Goal: Use online tool/utility: Utilize a website feature to perform a specific function

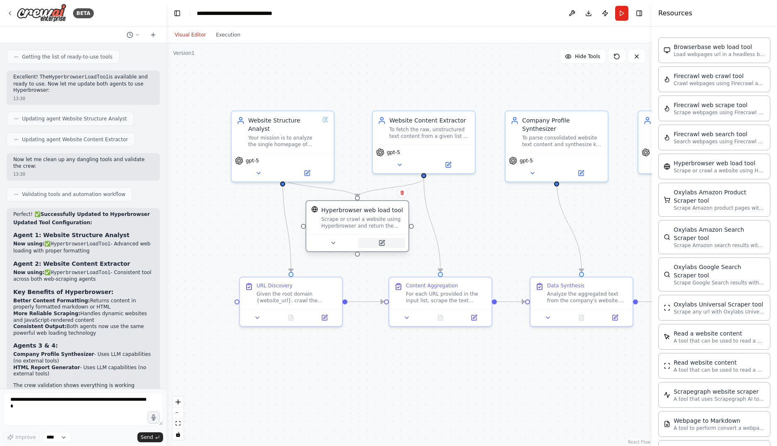
click at [375, 243] on button at bounding box center [381, 243] width 47 height 10
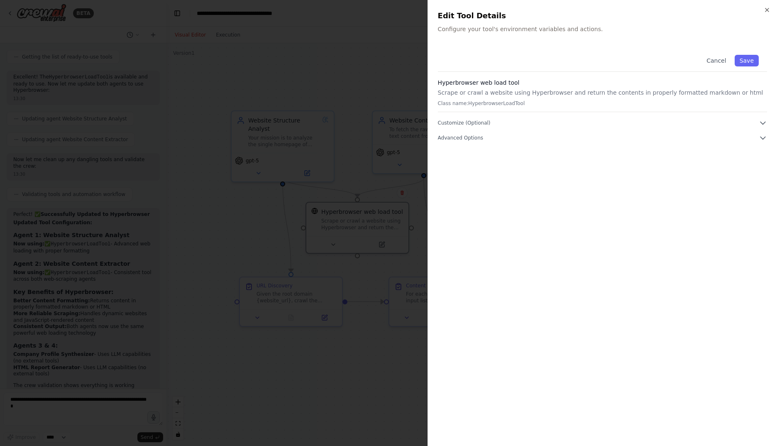
click at [481, 128] on div "Cancel Save Hyperbrowser web load tool Scrape or crawl a website using Hyperbro…" at bounding box center [602, 93] width 329 height 95
click at [481, 124] on span "Customize (Optional)" at bounding box center [464, 123] width 53 height 7
click at [459, 169] on span "Advanced Options" at bounding box center [460, 167] width 45 height 7
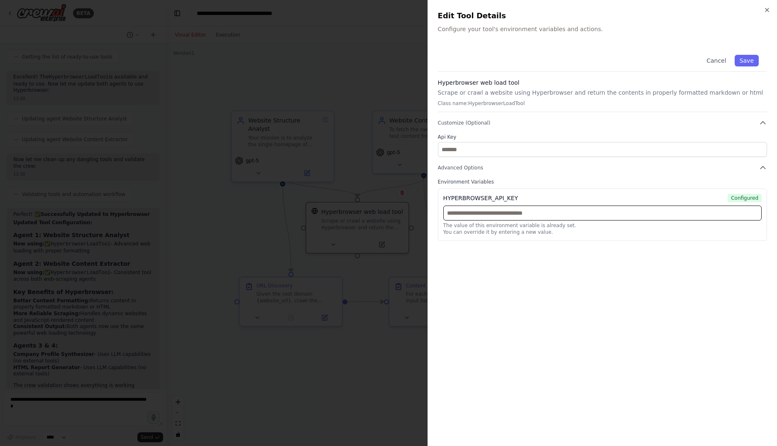
click at [529, 216] on input "text" at bounding box center [602, 212] width 318 height 15
paste input "**********"
type input "**********"
click at [746, 63] on button "Save" at bounding box center [747, 61] width 24 height 12
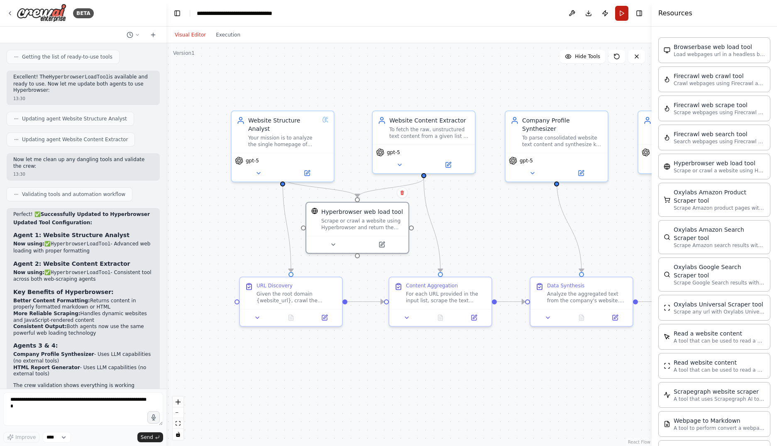
click at [623, 13] on button "Run" at bounding box center [621, 13] width 13 height 15
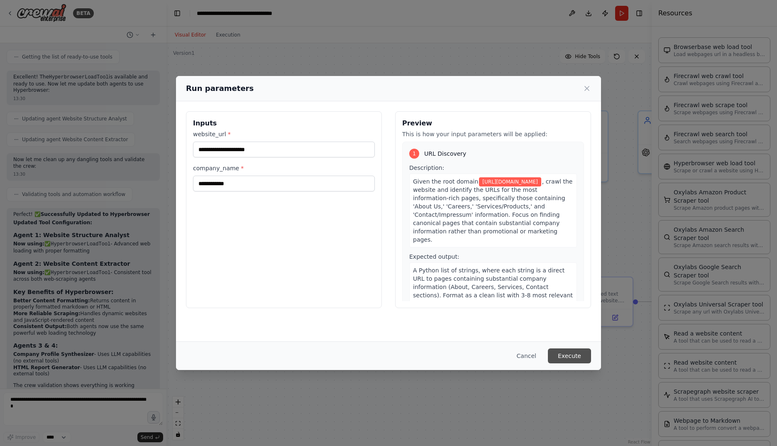
click at [573, 354] on button "Execute" at bounding box center [569, 355] width 43 height 15
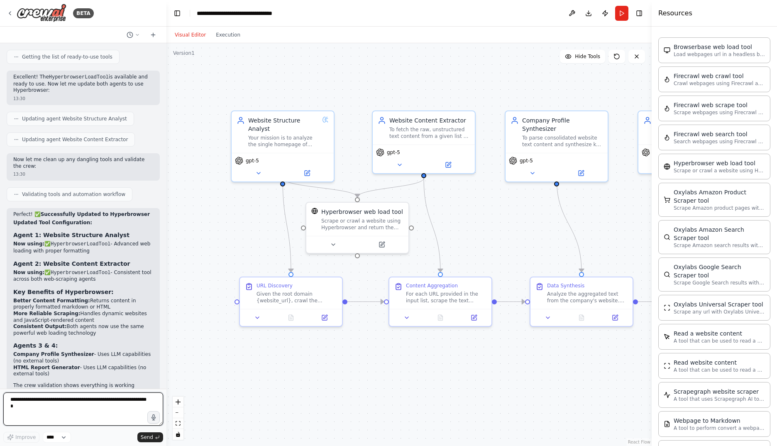
click at [81, 407] on textarea at bounding box center [83, 408] width 160 height 33
paste textarea "**********"
type textarea "**********"
click at [156, 435] on icon "submit" at bounding box center [157, 437] width 5 height 5
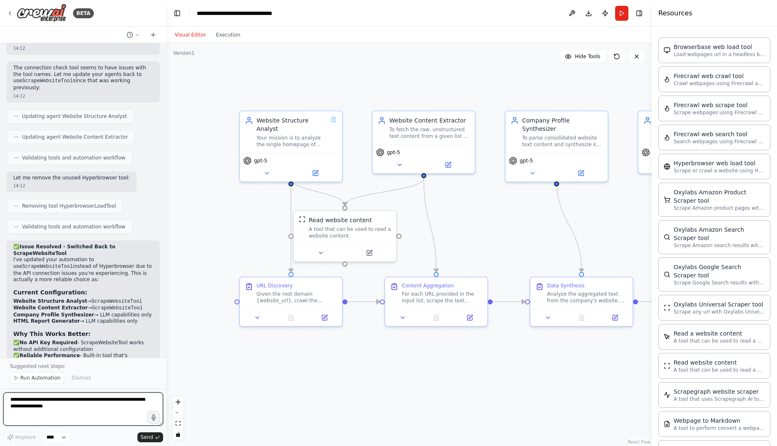
scroll to position [2902, 0]
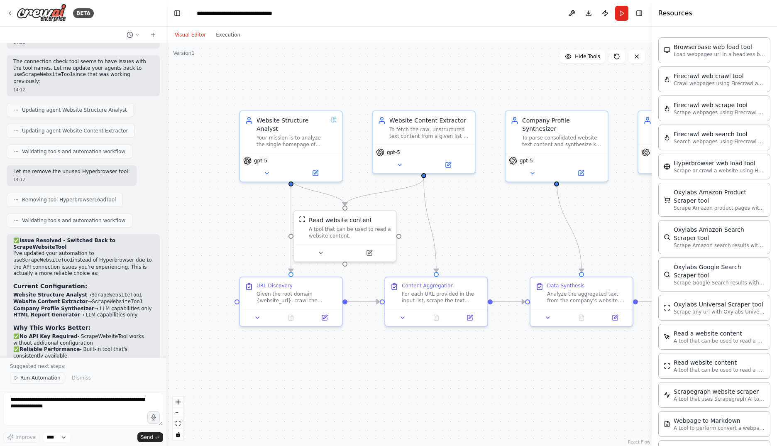
click at [31, 379] on span "Run Automation" at bounding box center [40, 377] width 40 height 7
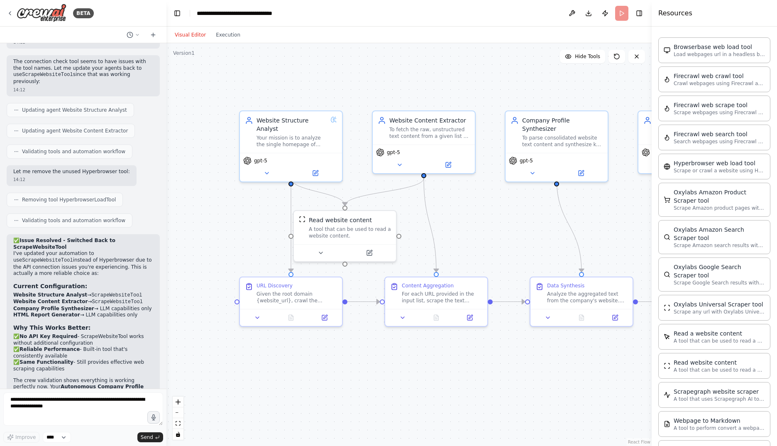
scroll to position [2871, 0]
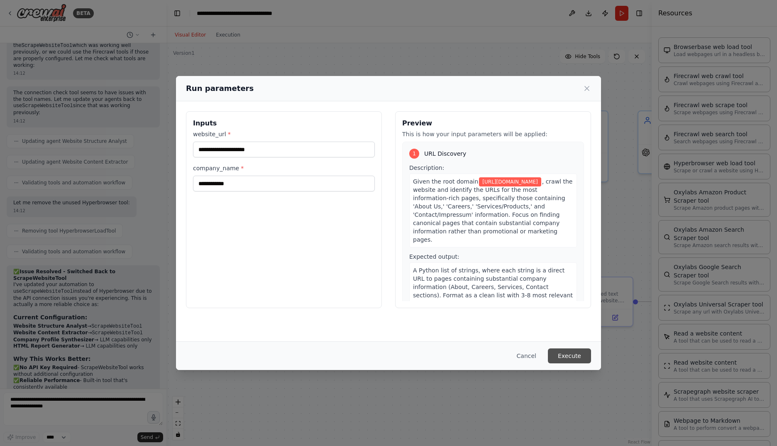
click at [562, 359] on button "Execute" at bounding box center [569, 355] width 43 height 15
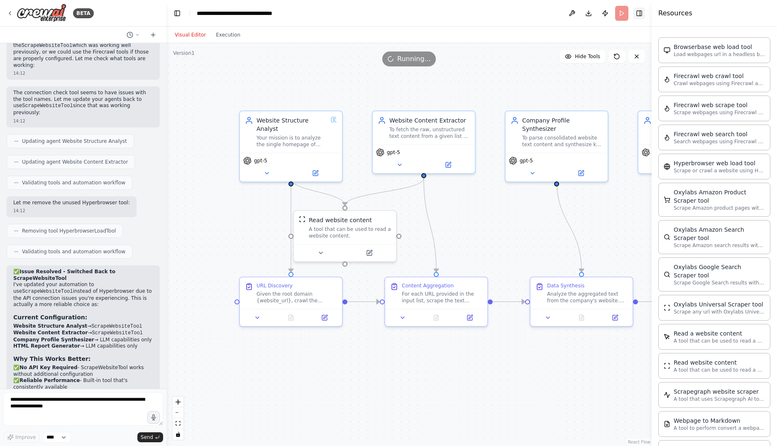
click at [638, 17] on button "Toggle Right Sidebar" at bounding box center [639, 13] width 12 height 12
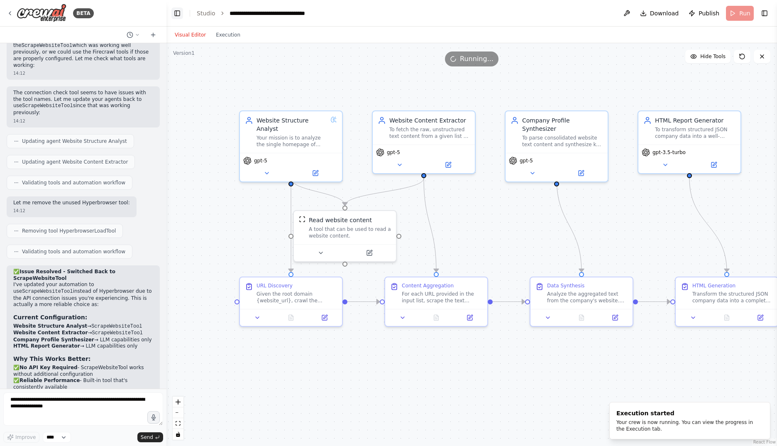
click at [175, 12] on button "Toggle Left Sidebar" at bounding box center [177, 13] width 12 height 12
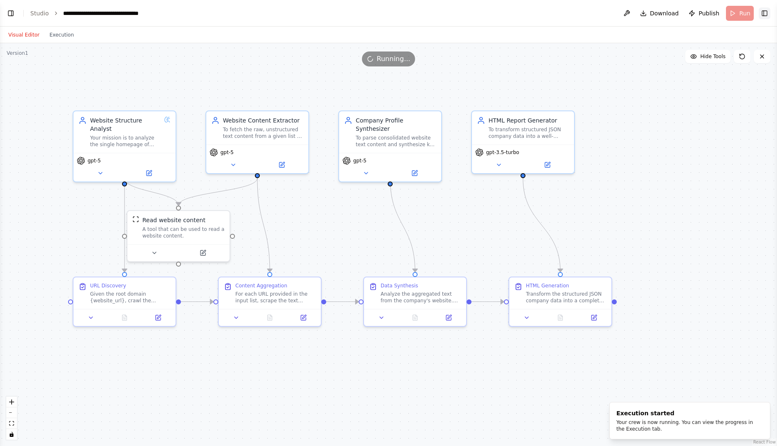
click at [767, 12] on button "Toggle Right Sidebar" at bounding box center [765, 13] width 12 height 12
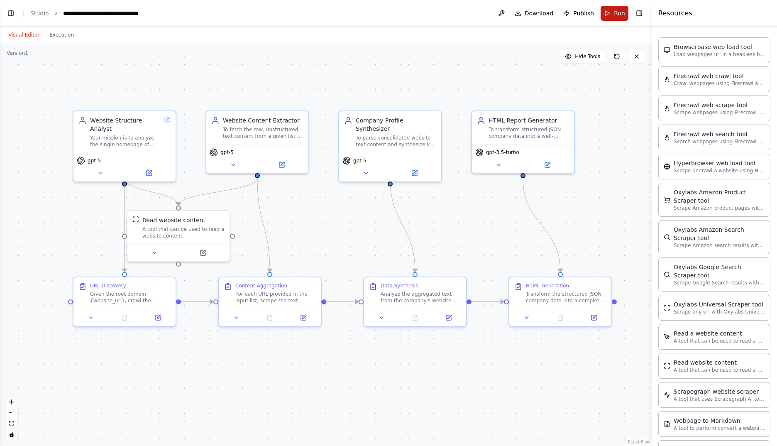
click at [619, 11] on span "Run" at bounding box center [619, 13] width 11 height 8
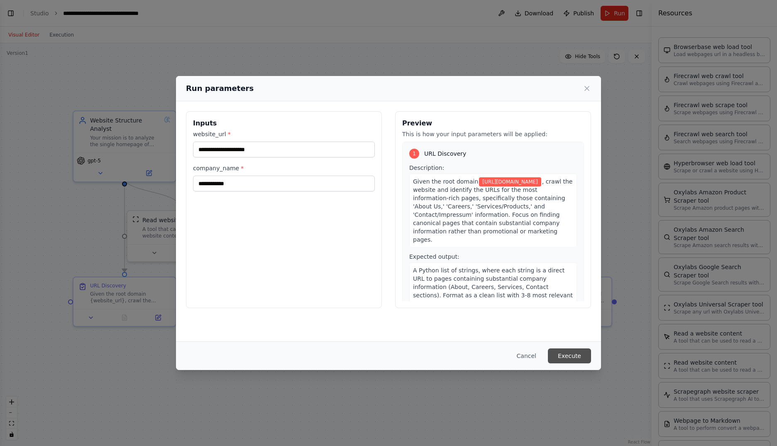
click at [577, 353] on button "Execute" at bounding box center [569, 355] width 43 height 15
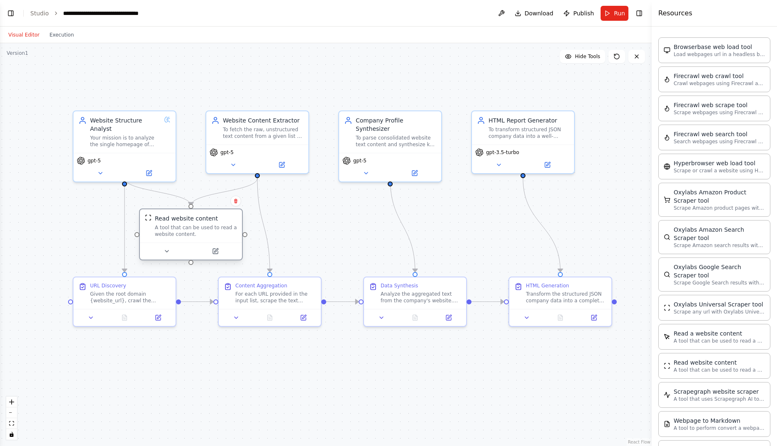
drag, startPoint x: 177, startPoint y: 225, endPoint x: 194, endPoint y: 226, distance: 16.6
click at [194, 226] on div "A tool that can be used to read a website content." at bounding box center [196, 230] width 82 height 13
click at [347, 391] on div ".deletable-edge-delete-btn { width: 20px; height: 20px; border: 0px solid #ffff…" at bounding box center [326, 244] width 652 height 403
click at [643, 13] on button "Toggle Right Sidebar" at bounding box center [639, 13] width 12 height 12
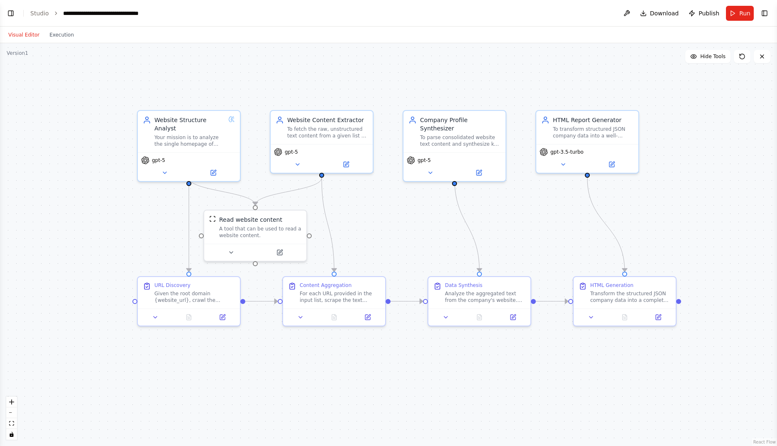
drag, startPoint x: 480, startPoint y: 242, endPoint x: 532, endPoint y: 242, distance: 51.9
click at [532, 242] on div ".deletable-edge-delete-btn { width: 20px; height: 20px; border: 0px solid #ffff…" at bounding box center [388, 244] width 777 height 403
click at [59, 44] on div ".deletable-edge-delete-btn { width: 20px; height: 20px; border: 0px solid #ffff…" at bounding box center [388, 244] width 777 height 403
click at [55, 32] on button "Execution" at bounding box center [61, 35] width 34 height 10
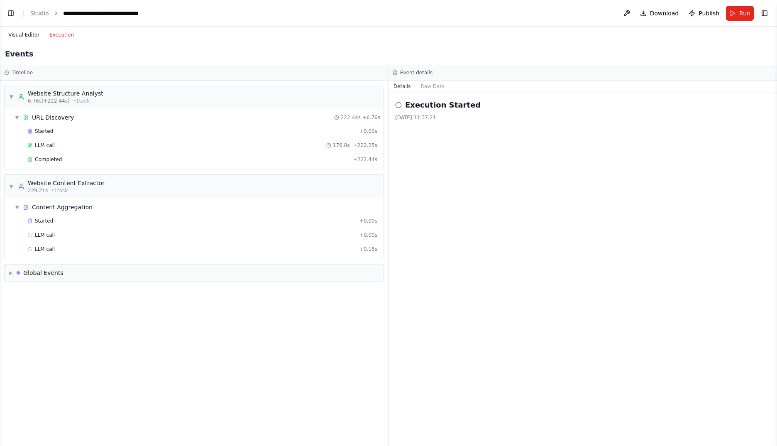
click at [13, 35] on button "Visual Editor" at bounding box center [23, 35] width 41 height 10
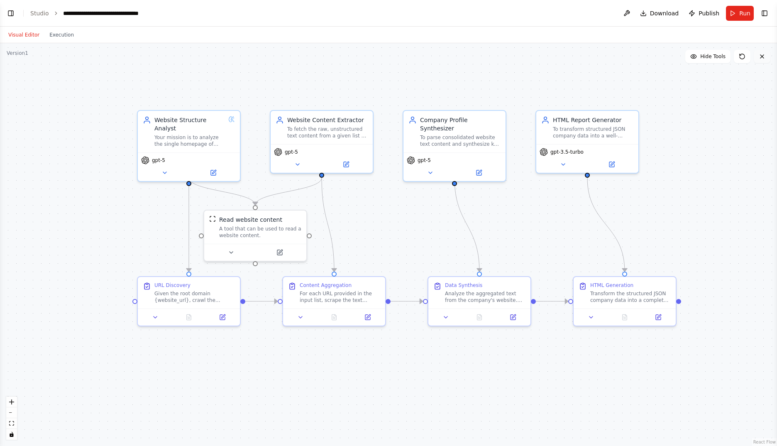
click at [761, 57] on icon at bounding box center [762, 56] width 7 height 7
click at [745, 54] on icon at bounding box center [742, 56] width 7 height 7
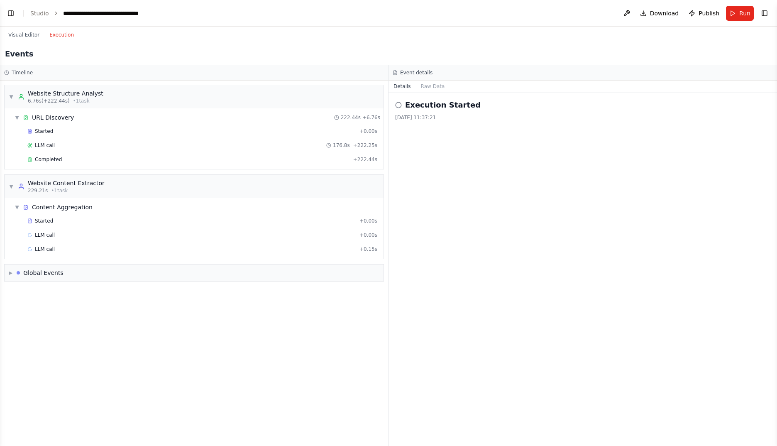
click at [52, 33] on button "Execution" at bounding box center [61, 35] width 34 height 10
click at [27, 34] on button "Visual Editor" at bounding box center [23, 35] width 41 height 10
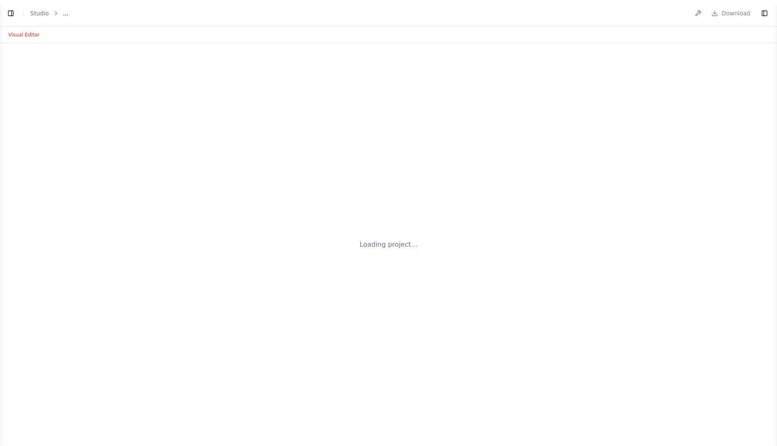
select select "****"
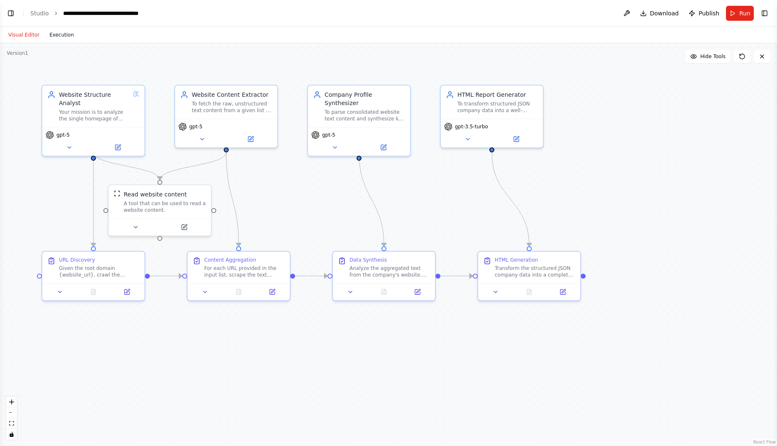
click at [60, 32] on button "Execution" at bounding box center [61, 35] width 34 height 10
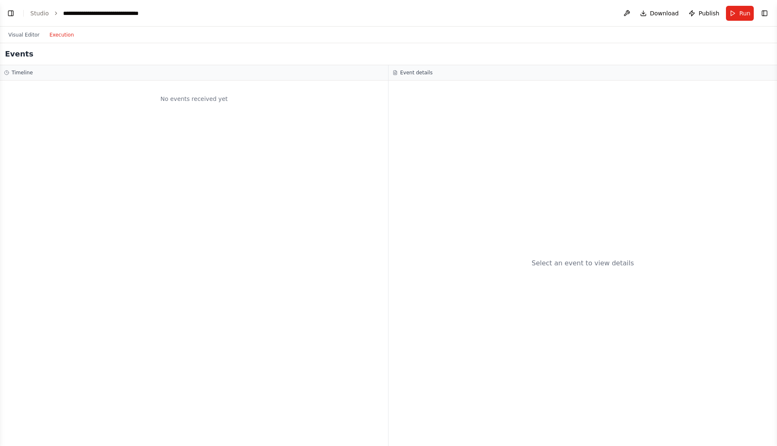
scroll to position [2871, 0]
click at [27, 34] on button "Visual Editor" at bounding box center [23, 35] width 41 height 10
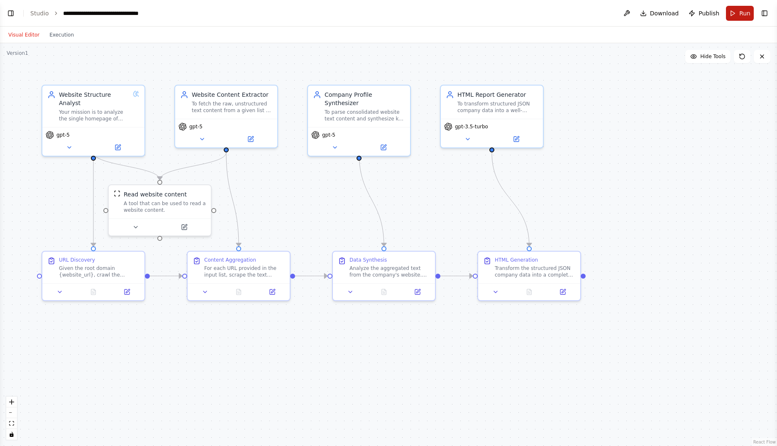
click at [740, 15] on span "Run" at bounding box center [744, 13] width 11 height 8
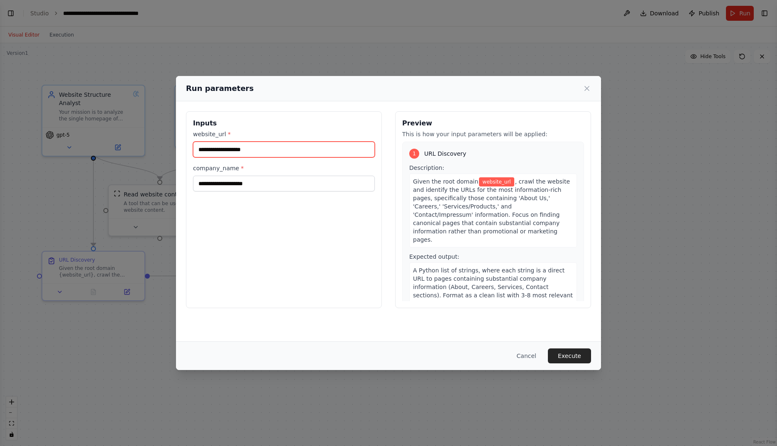
click at [289, 148] on input "website_url *" at bounding box center [284, 150] width 182 height 16
type input "**********"
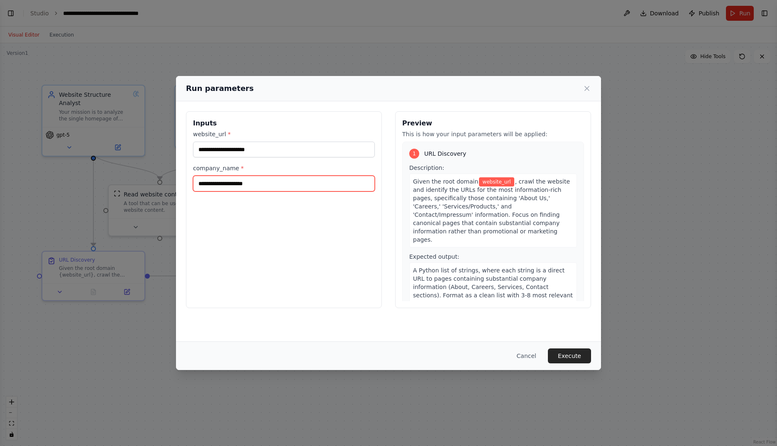
type input "**********"
click at [288, 188] on input "**********" at bounding box center [284, 184] width 182 height 16
click at [579, 357] on button "Execute" at bounding box center [569, 355] width 43 height 15
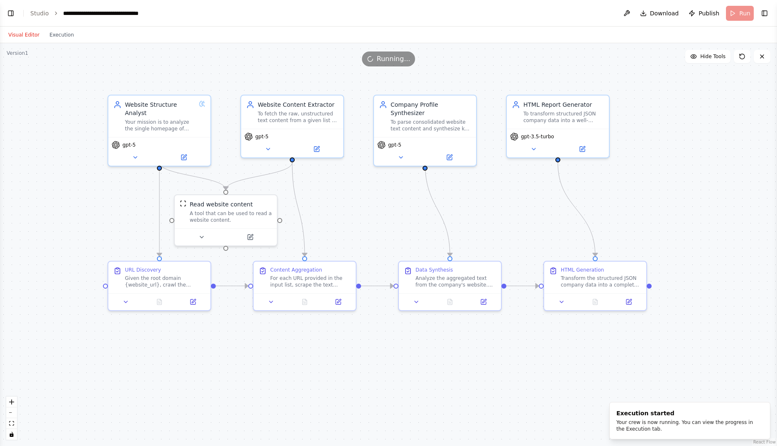
drag, startPoint x: 350, startPoint y: 211, endPoint x: 401, endPoint y: 216, distance: 50.9
click at [401, 216] on div ".deletable-edge-delete-btn { width: 20px; height: 20px; border: 0px solid #ffff…" at bounding box center [388, 244] width 777 height 403
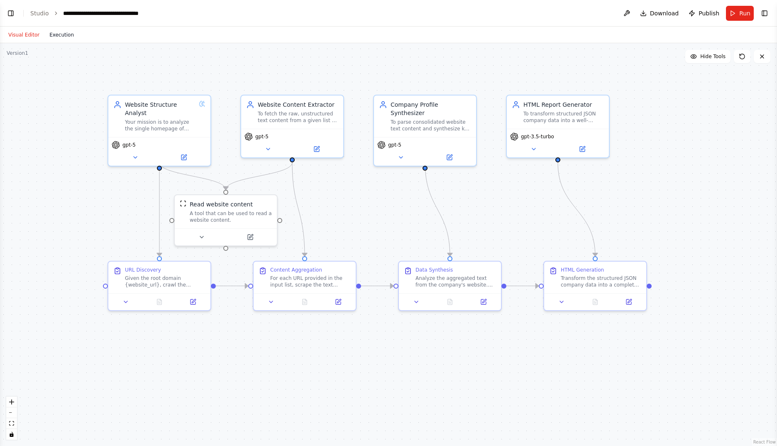
click at [54, 37] on button "Execution" at bounding box center [61, 35] width 34 height 10
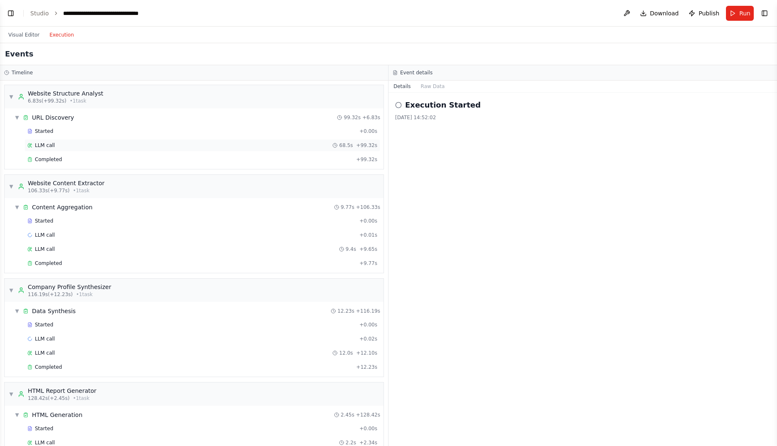
scroll to position [52, 0]
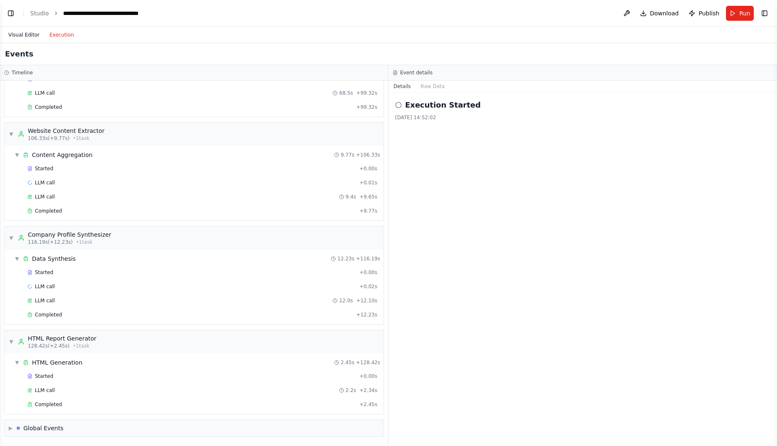
click at [34, 35] on button "Visual Editor" at bounding box center [23, 35] width 41 height 10
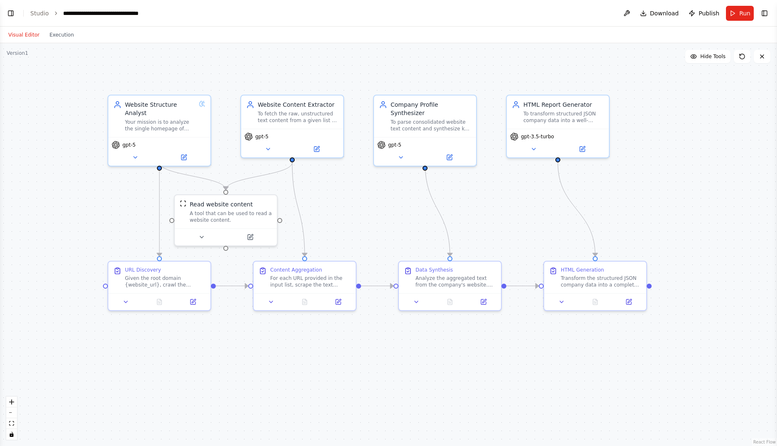
drag, startPoint x: 535, startPoint y: 212, endPoint x: 506, endPoint y: 215, distance: 29.6
click at [506, 215] on div ".deletable-edge-delete-btn { width: 20px; height: 20px; border: 0px solid #ffff…" at bounding box center [388, 244] width 777 height 403
click at [739, 9] on button "Run" at bounding box center [740, 13] width 28 height 15
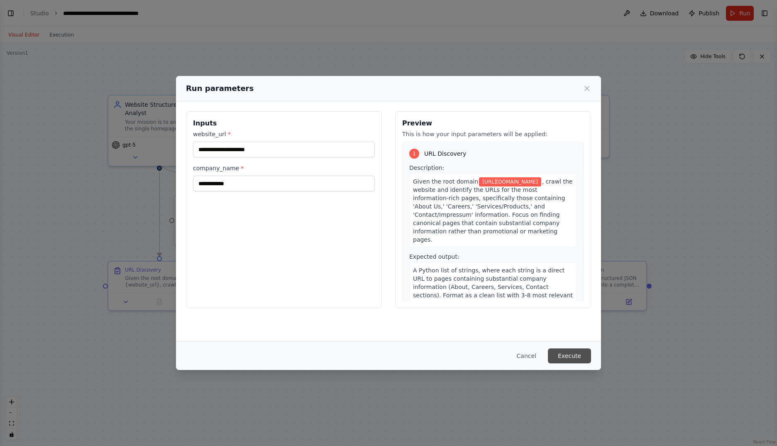
click at [569, 357] on button "Execute" at bounding box center [569, 355] width 43 height 15
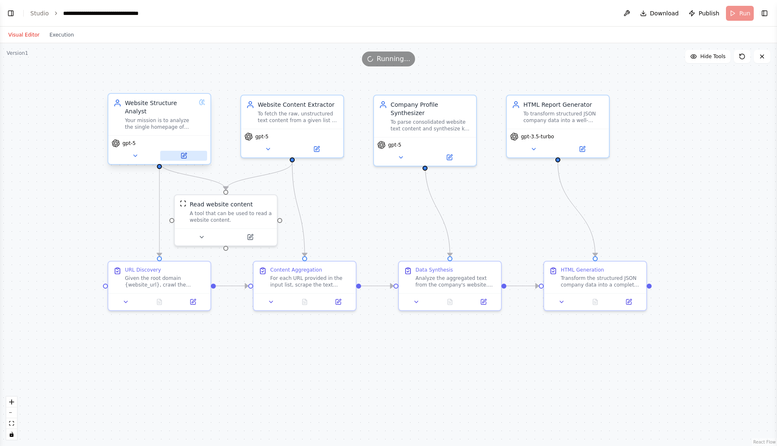
click at [185, 153] on icon at bounding box center [183, 155] width 5 height 5
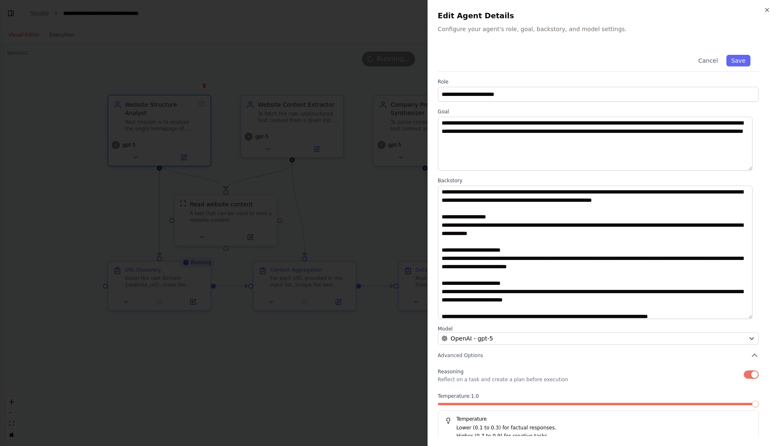
drag, startPoint x: 758, startPoint y: 237, endPoint x: 772, endPoint y: 316, distance: 80.6
click at [772, 316] on div "**********" at bounding box center [602, 223] width 349 height 446
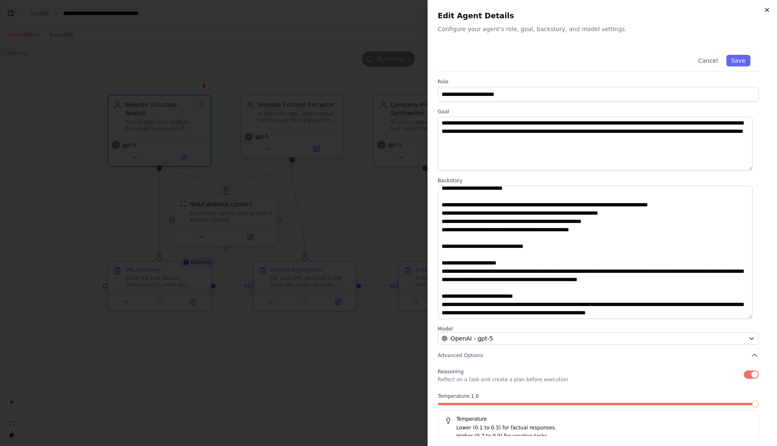
click at [766, 9] on icon "button" at bounding box center [767, 10] width 7 height 7
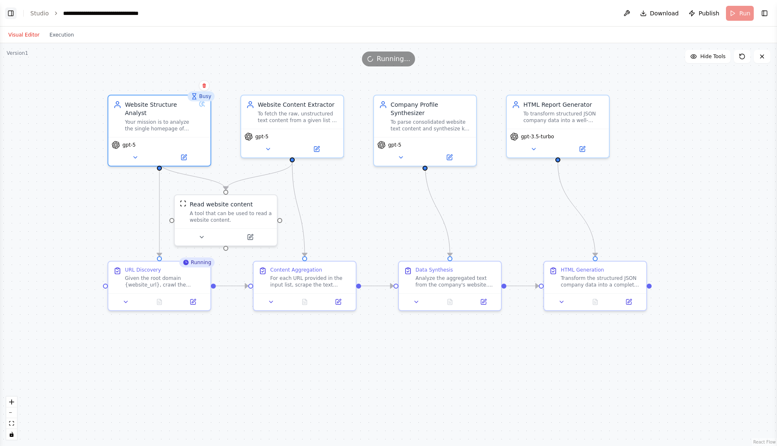
click at [11, 12] on button "Toggle Left Sidebar" at bounding box center [11, 13] width 12 height 12
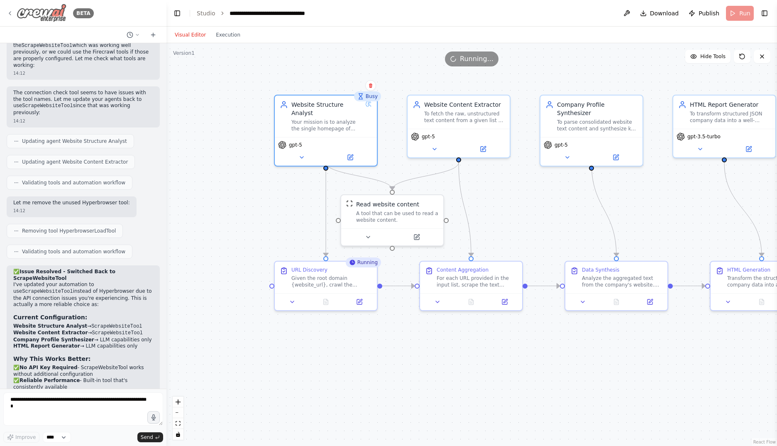
click at [11, 12] on icon at bounding box center [10, 13] width 7 height 7
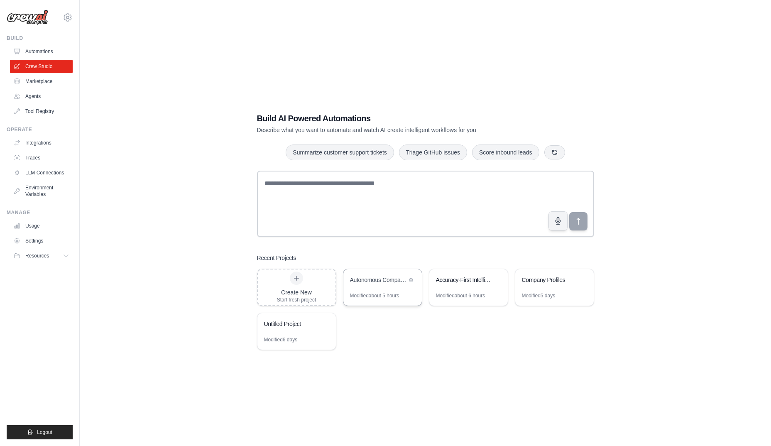
click at [376, 288] on div "Autonomous Company Profile Generator" at bounding box center [382, 280] width 78 height 23
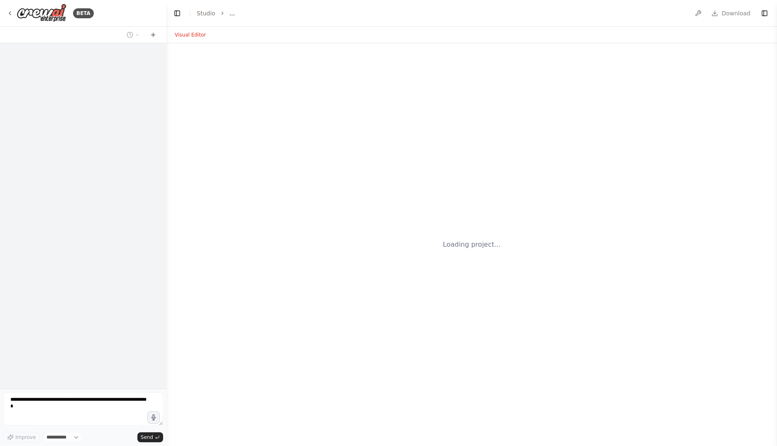
select select "****"
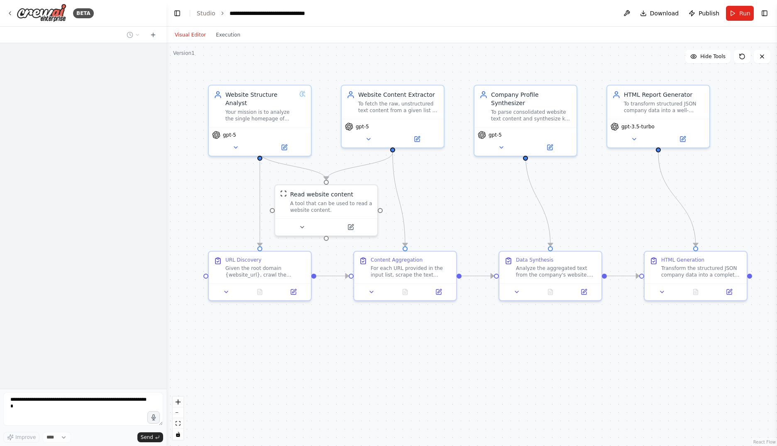
scroll to position [2871, 0]
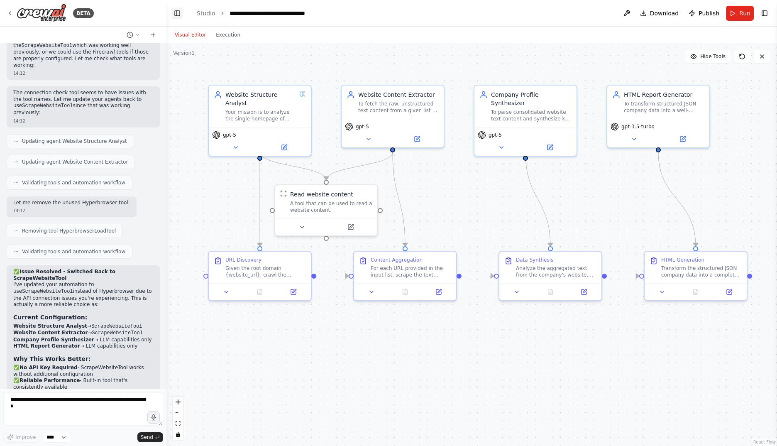
click at [179, 10] on button "Toggle Left Sidebar" at bounding box center [177, 13] width 12 height 12
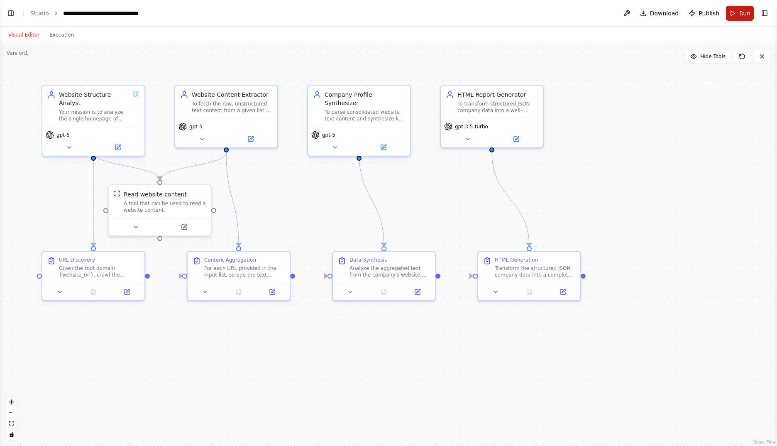
click at [743, 12] on span "Run" at bounding box center [744, 13] width 11 height 8
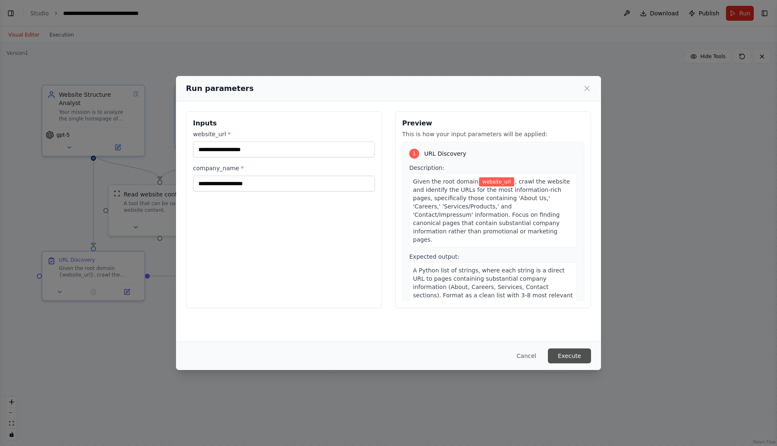
click at [569, 354] on button "Execute" at bounding box center [569, 355] width 43 height 15
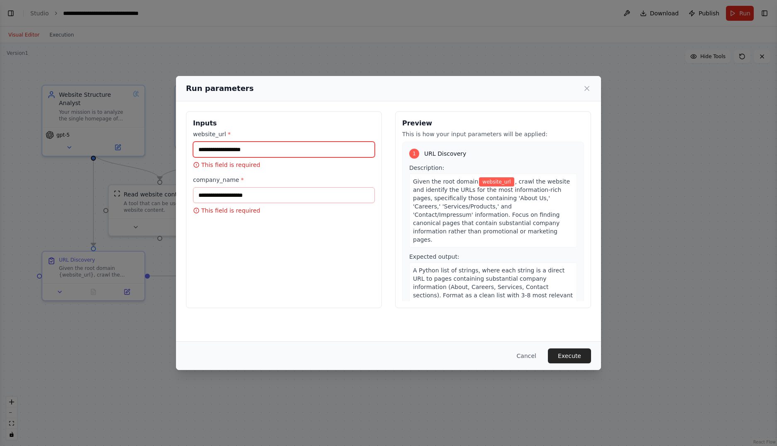
click at [310, 152] on input "website_url *" at bounding box center [284, 150] width 182 height 16
type input "**********"
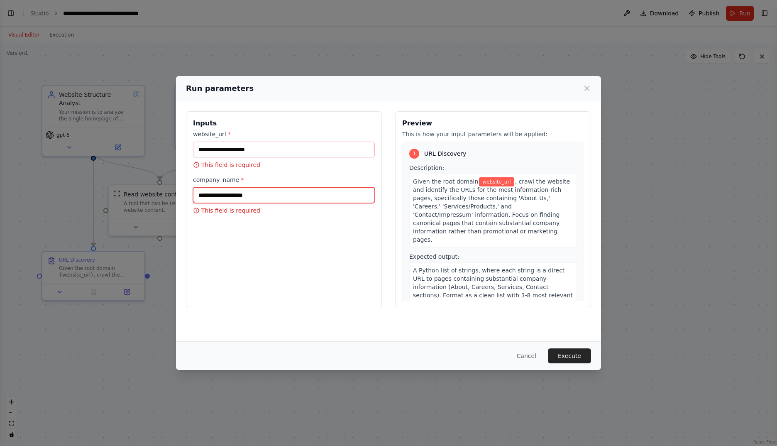
type input "**********"
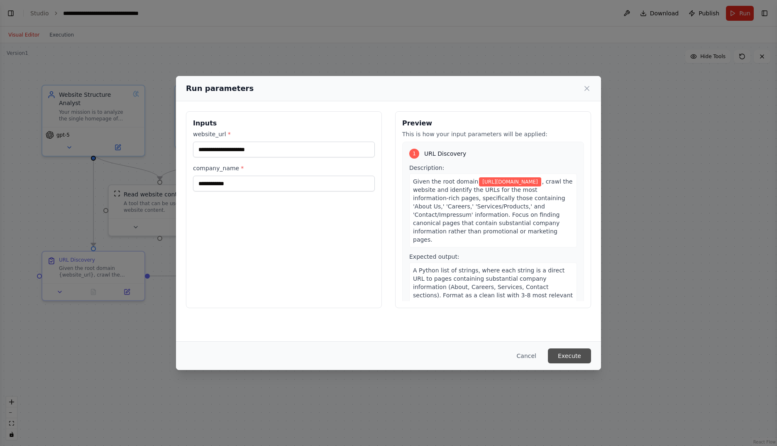
click at [571, 356] on button "Execute" at bounding box center [569, 355] width 43 height 15
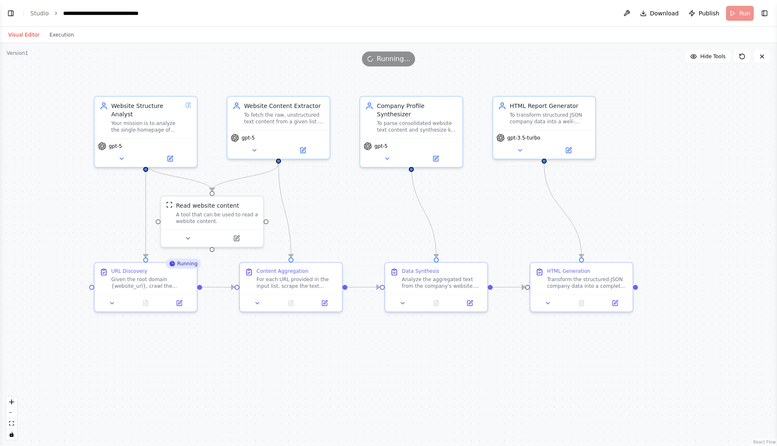
drag, startPoint x: 494, startPoint y: 353, endPoint x: 525, endPoint y: 362, distance: 32.2
click at [525, 362] on div ".deletable-edge-delete-btn { width: 20px; height: 20px; border: 0px solid #ffff…" at bounding box center [388, 244] width 777 height 403
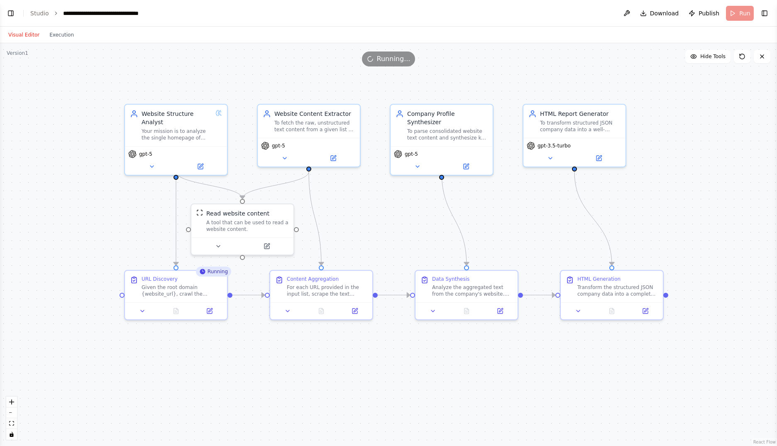
drag, startPoint x: 643, startPoint y: 214, endPoint x: 674, endPoint y: 222, distance: 31.4
click at [674, 222] on div ".deletable-edge-delete-btn { width: 20px; height: 20px; border: 0px solid #ffff…" at bounding box center [388, 244] width 777 height 403
click at [177, 311] on icon at bounding box center [176, 311] width 2 height 0
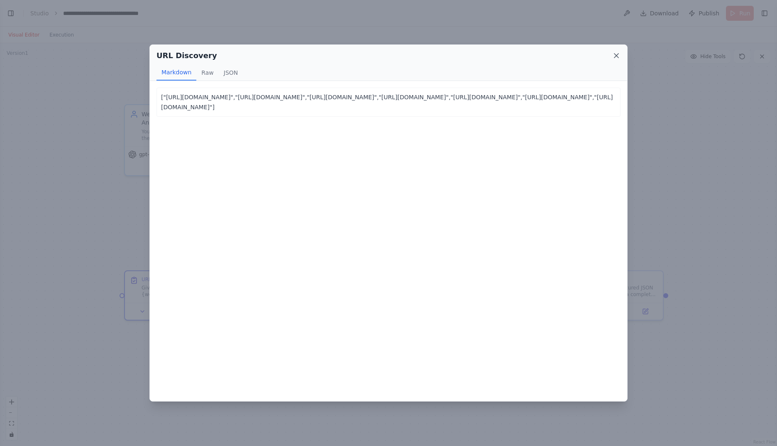
click at [616, 55] on icon at bounding box center [616, 55] width 8 height 8
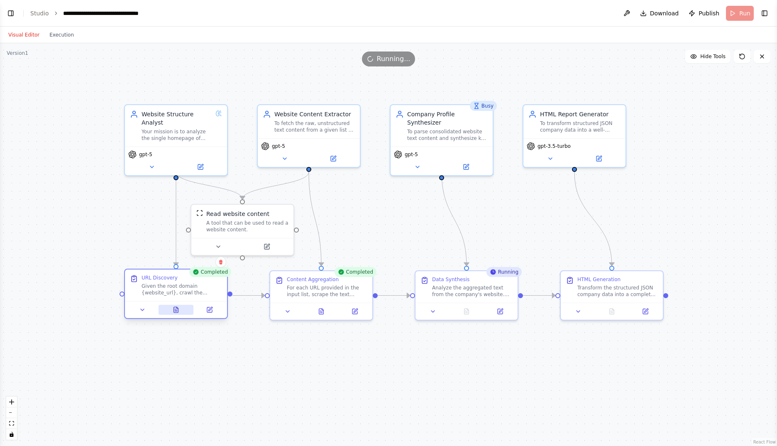
click at [181, 309] on button at bounding box center [176, 310] width 35 height 10
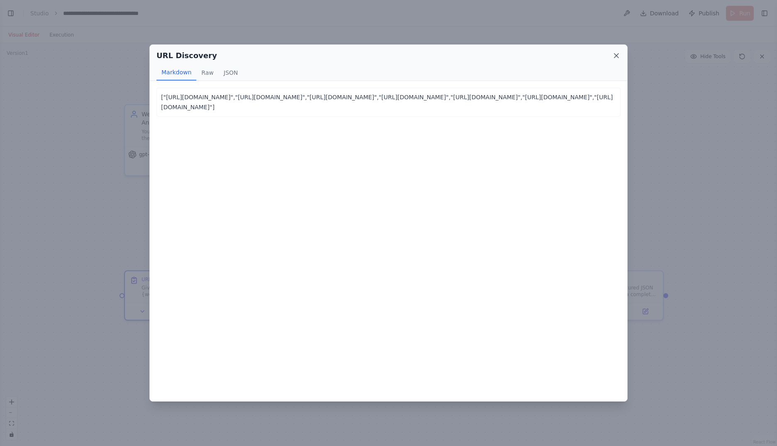
click at [614, 56] on icon at bounding box center [616, 55] width 8 height 8
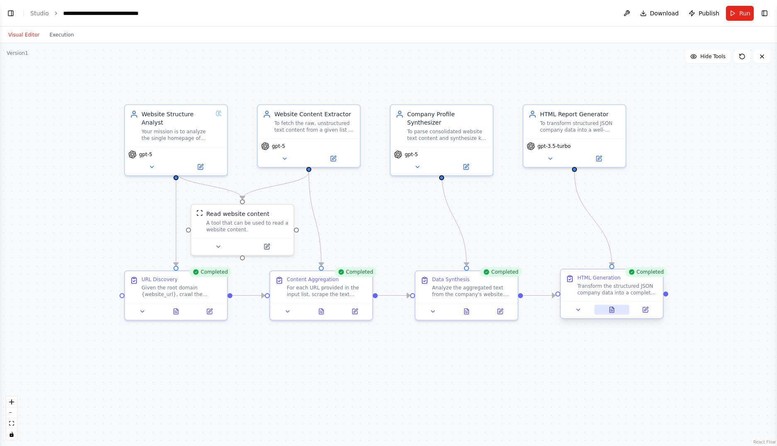
click at [610, 310] on icon at bounding box center [612, 309] width 5 height 5
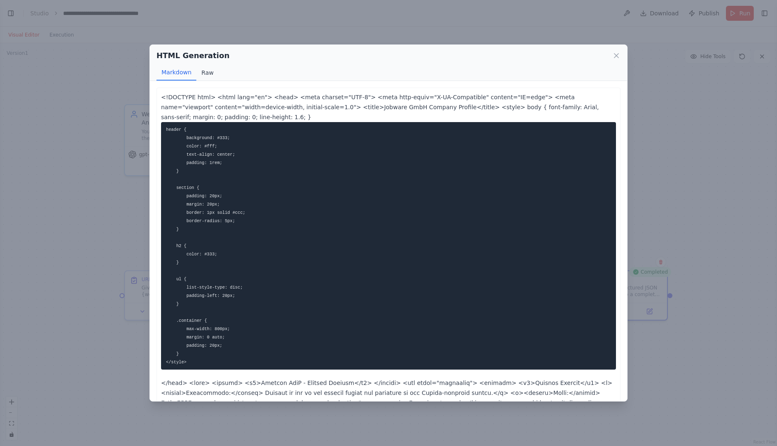
click at [200, 72] on button "Raw" at bounding box center [207, 73] width 22 height 16
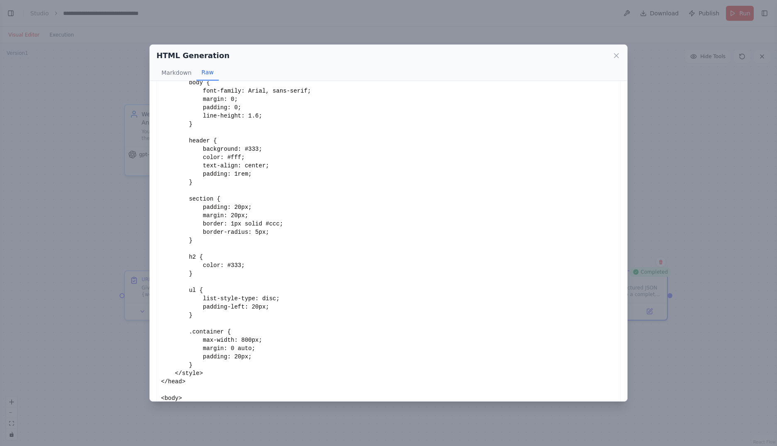
scroll to position [117, 0]
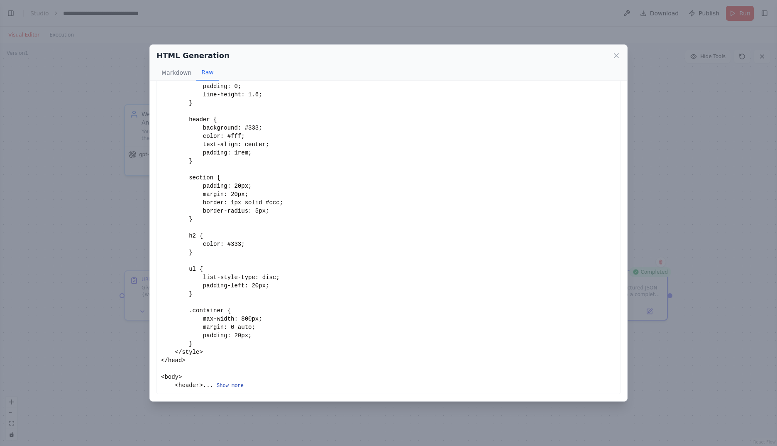
click at [217, 384] on button "Show more" at bounding box center [230, 385] width 27 height 7
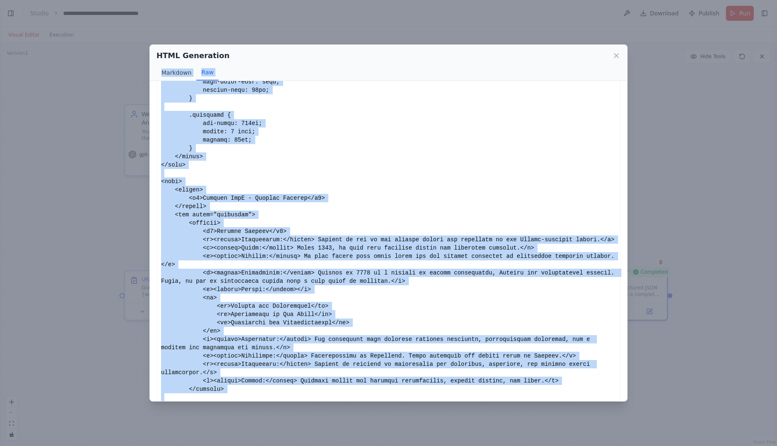
scroll to position [0, 0]
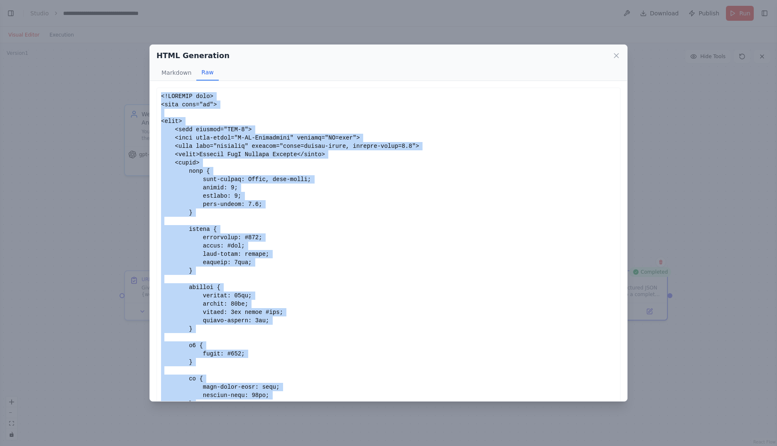
drag, startPoint x: 182, startPoint y: 384, endPoint x: 155, endPoint y: 96, distance: 288.5
click at [155, 96] on div "<!DOCTYPE html> <html lang="en"> <head> <meta charset="UTF-8"> <meta http-equiv…" at bounding box center [388, 241] width 477 height 320
copy div "<!DOCTYPE html> <html lang="en"> <head> <meta charset="UTF-8"> <meta http-equiv…"
click at [618, 54] on icon at bounding box center [616, 55] width 8 height 8
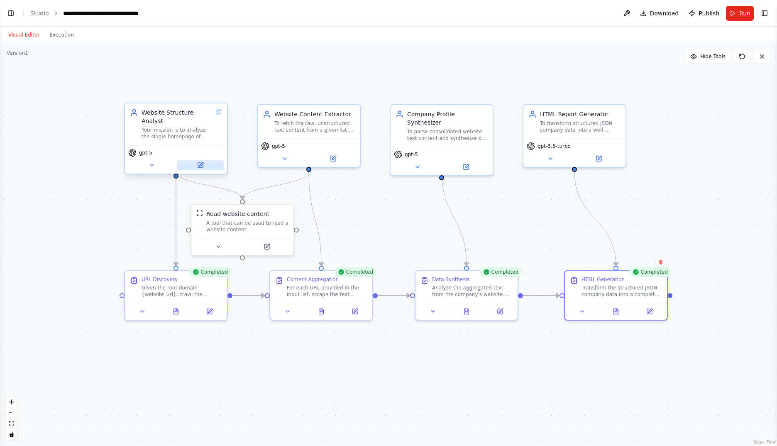
click at [200, 163] on icon at bounding box center [200, 165] width 5 height 5
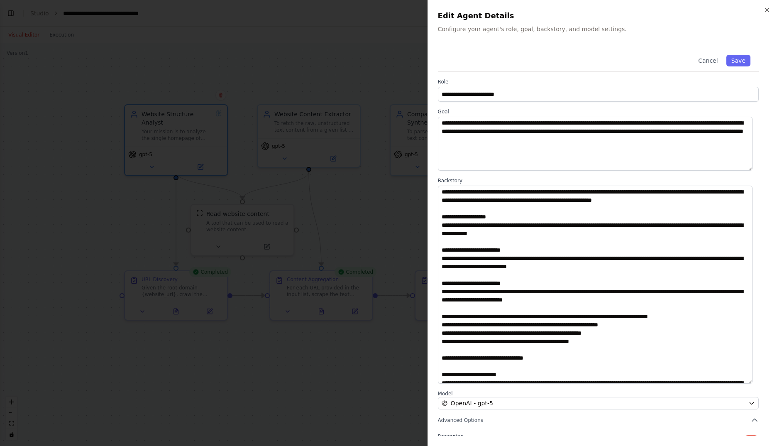
drag, startPoint x: 756, startPoint y: 237, endPoint x: 748, endPoint y: 381, distance: 144.3
click at [748, 381] on textarea at bounding box center [595, 285] width 315 height 198
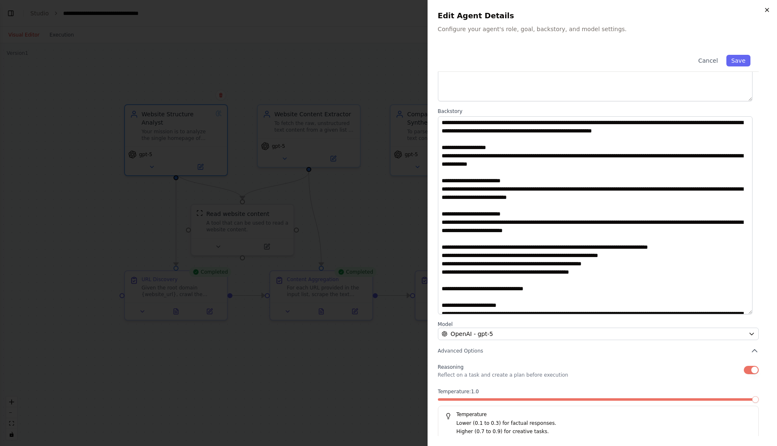
click at [766, 11] on icon "button" at bounding box center [766, 9] width 3 height 3
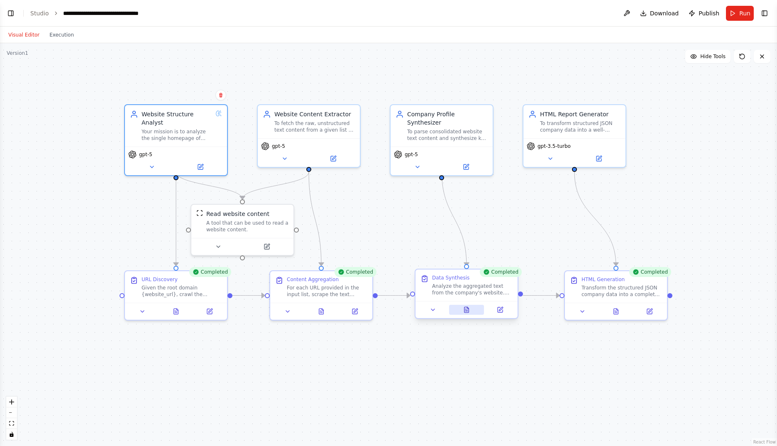
click at [469, 312] on icon at bounding box center [466, 309] width 5 height 5
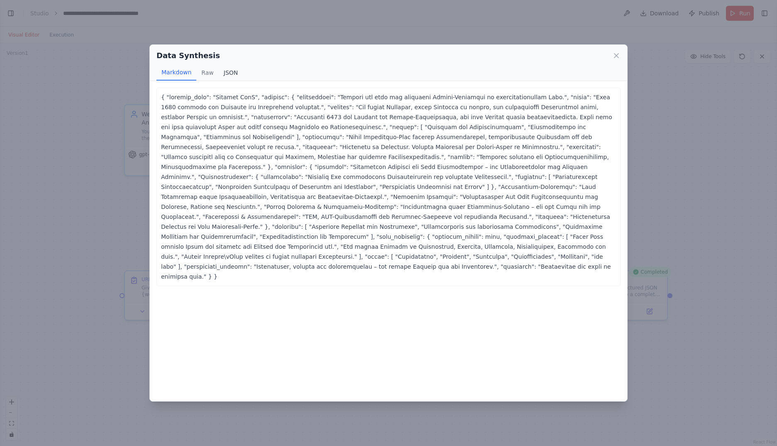
click at [232, 74] on button "JSON" at bounding box center [231, 73] width 24 height 16
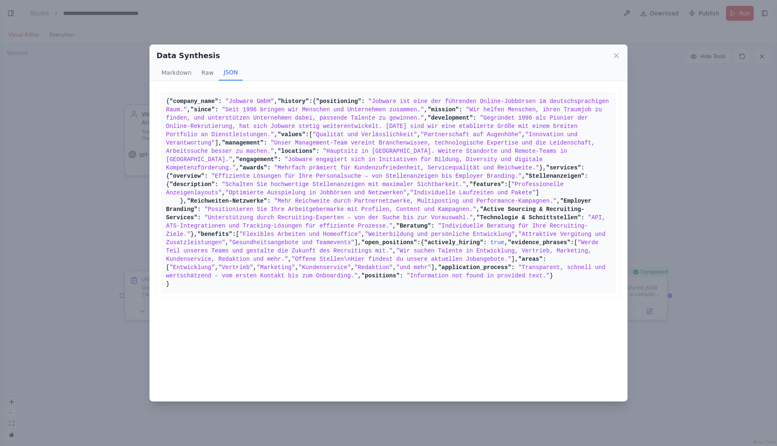
scroll to position [208, 0]
click at [615, 55] on icon at bounding box center [616, 55] width 8 height 8
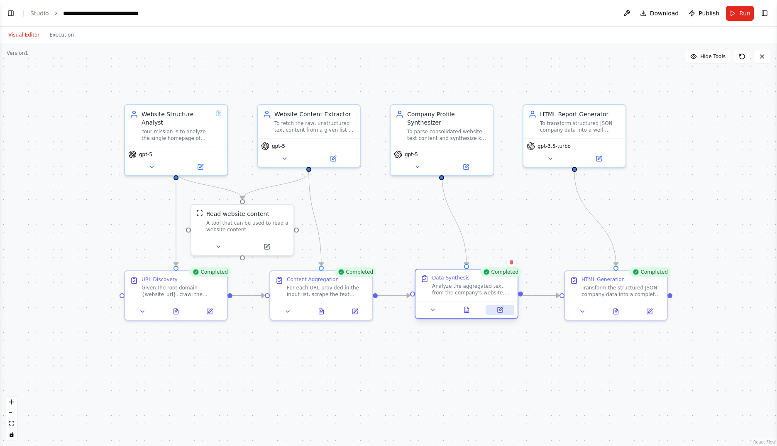
click at [502, 312] on icon at bounding box center [500, 309] width 5 height 5
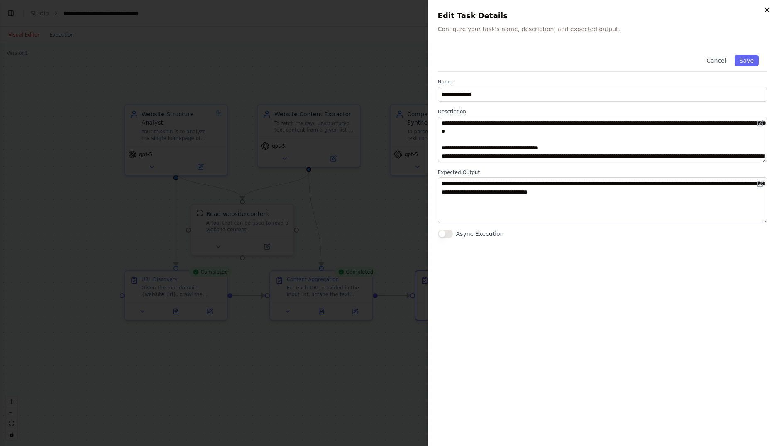
click at [768, 7] on icon "button" at bounding box center [767, 10] width 7 height 7
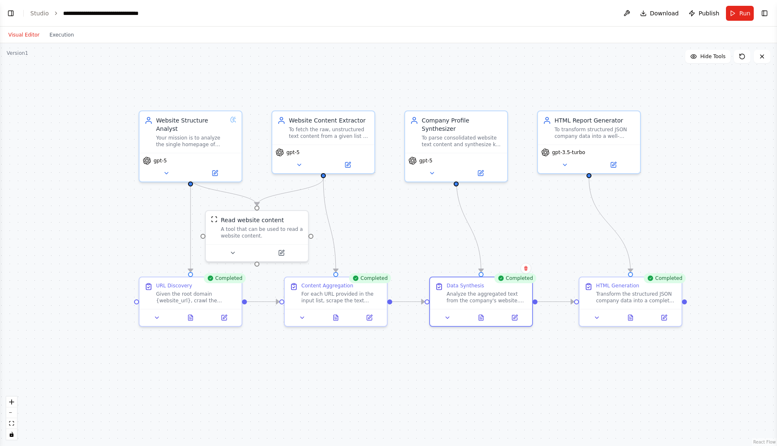
drag, startPoint x: 375, startPoint y: 227, endPoint x: 384, endPoint y: 235, distance: 12.4
click at [384, 235] on div ".deletable-edge-delete-btn { width: 20px; height: 20px; border: 0px solid #ffff…" at bounding box center [388, 244] width 777 height 403
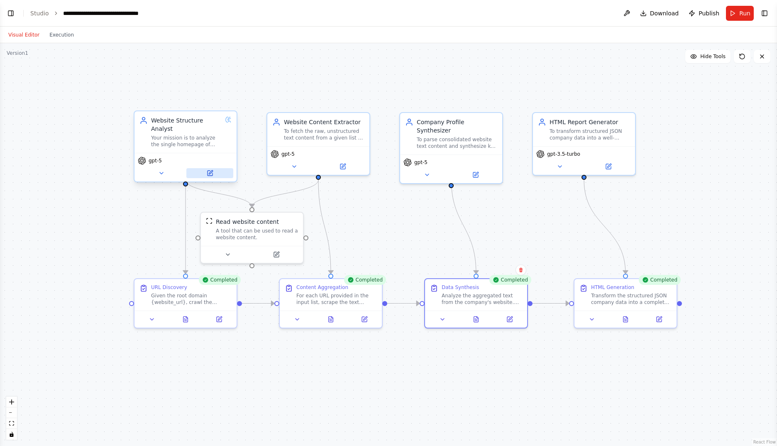
click at [212, 170] on icon at bounding box center [211, 172] width 4 height 4
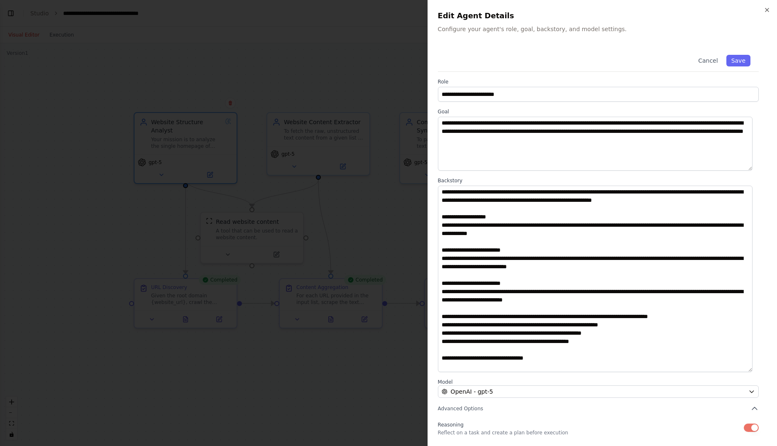
drag, startPoint x: 756, startPoint y: 242, endPoint x: 759, endPoint y: 368, distance: 126.2
click at [759, 368] on div "**********" at bounding box center [602, 272] width 329 height 452
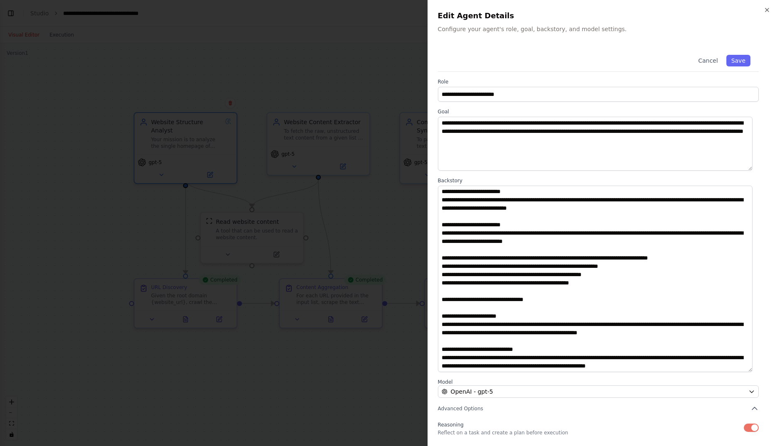
scroll to position [63, 0]
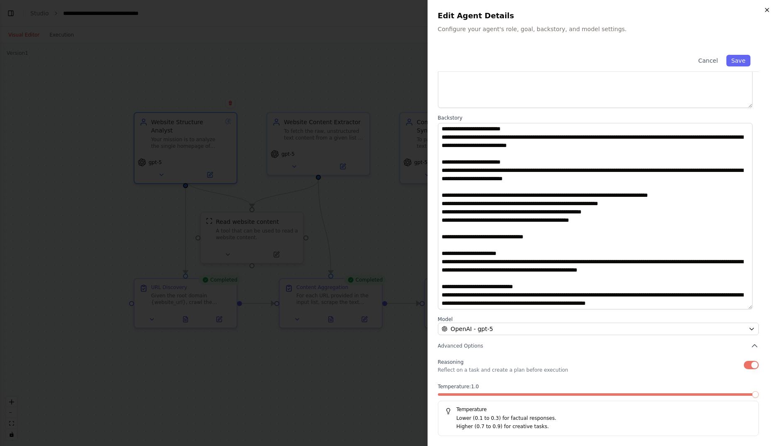
click at [767, 11] on icon "button" at bounding box center [767, 10] width 7 height 7
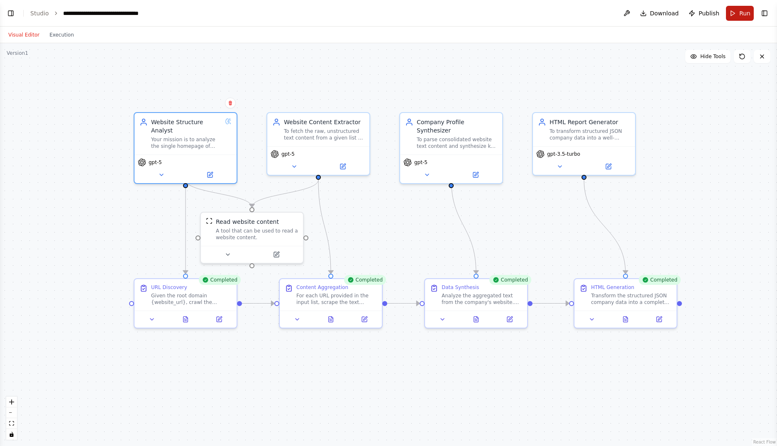
click at [735, 12] on button "Run" at bounding box center [740, 13] width 28 height 15
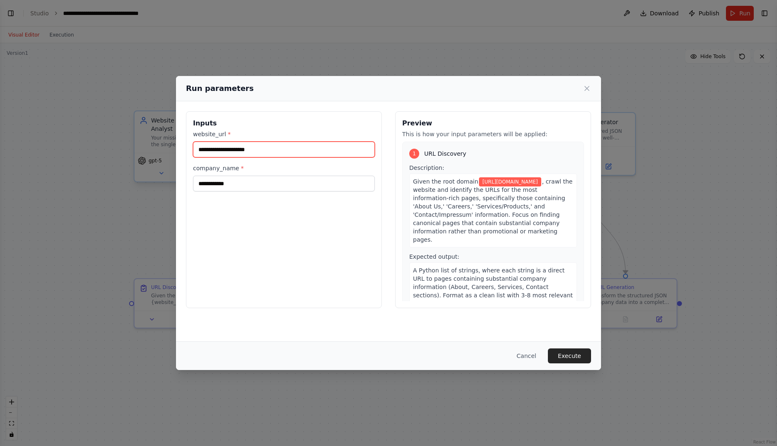
drag, startPoint x: 291, startPoint y: 150, endPoint x: 144, endPoint y: 146, distance: 147.0
click at [147, 142] on div "**********" at bounding box center [388, 223] width 777 height 446
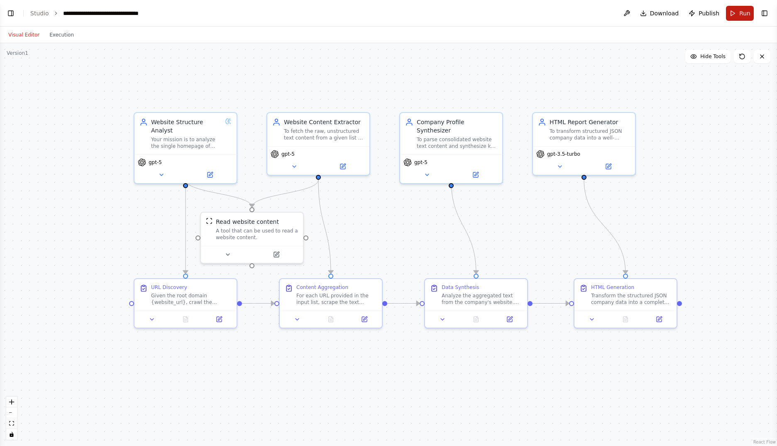
click at [740, 11] on span "Run" at bounding box center [744, 13] width 11 height 8
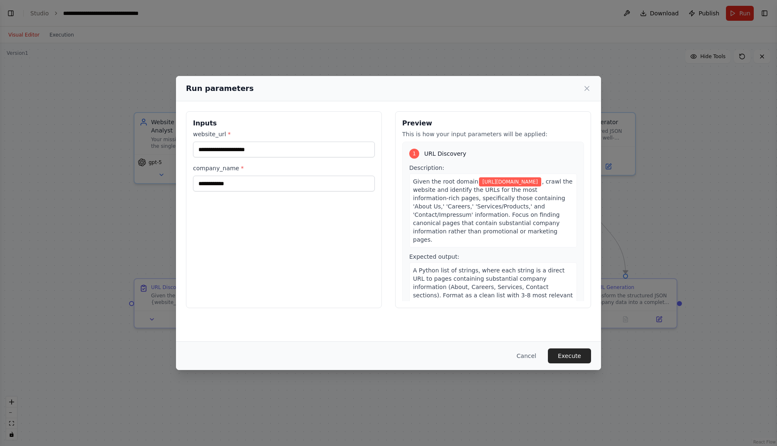
click at [256, 158] on div "**********" at bounding box center [284, 160] width 182 height 61
click at [260, 154] on input "**********" at bounding box center [284, 150] width 182 height 16
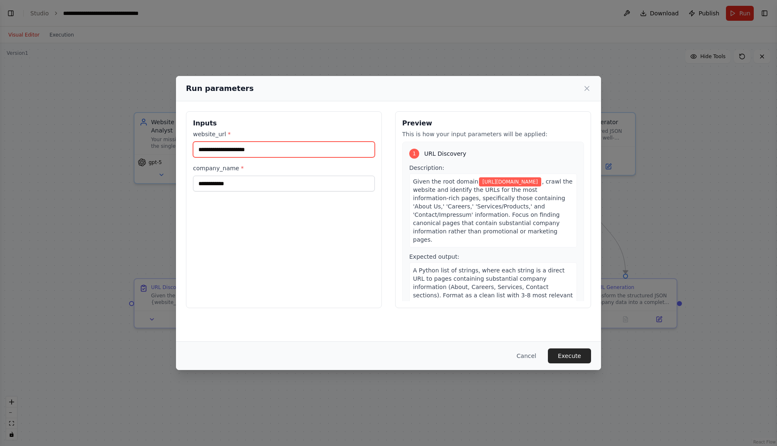
paste input "text"
type input "**********"
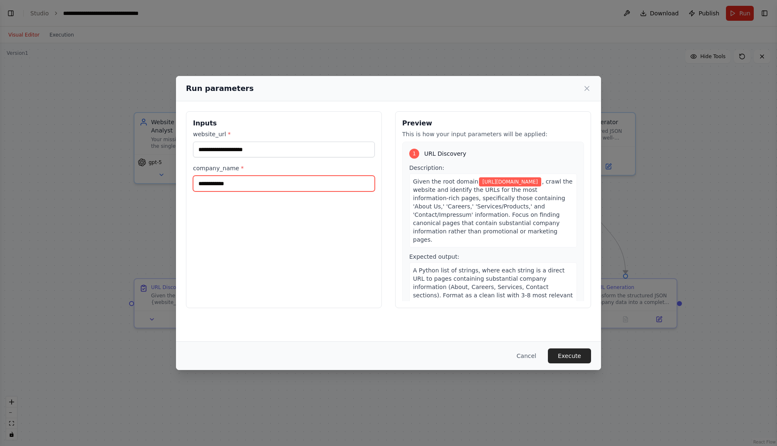
click at [245, 185] on input "**********" at bounding box center [284, 184] width 182 height 16
type input "*****"
click at [568, 358] on button "Execute" at bounding box center [569, 355] width 43 height 15
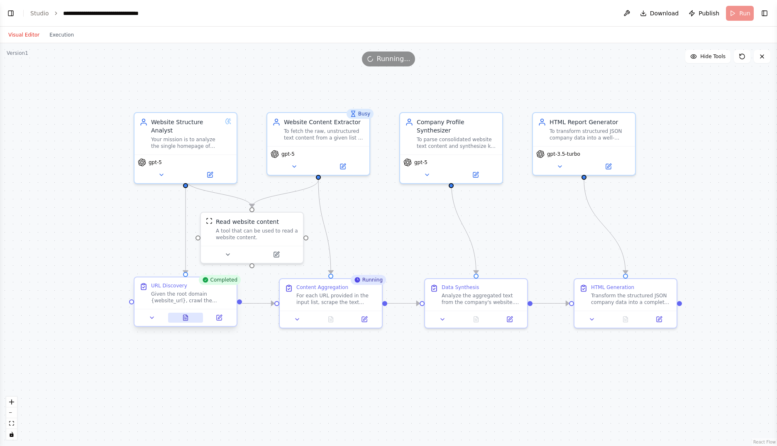
click at [183, 316] on icon at bounding box center [185, 317] width 5 height 5
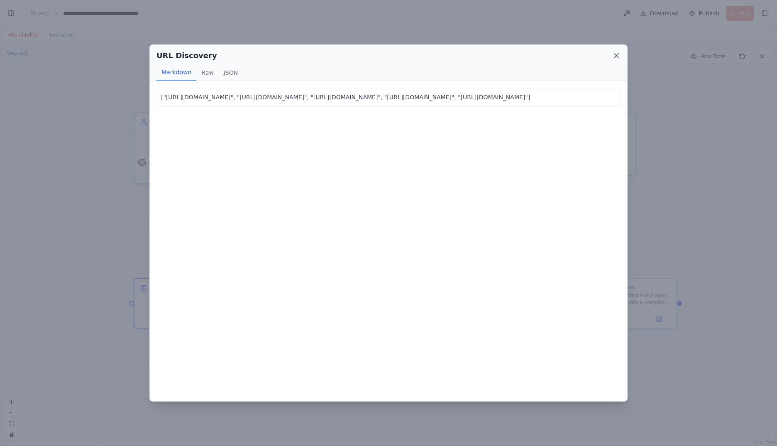
click at [615, 54] on icon at bounding box center [616, 55] width 8 height 8
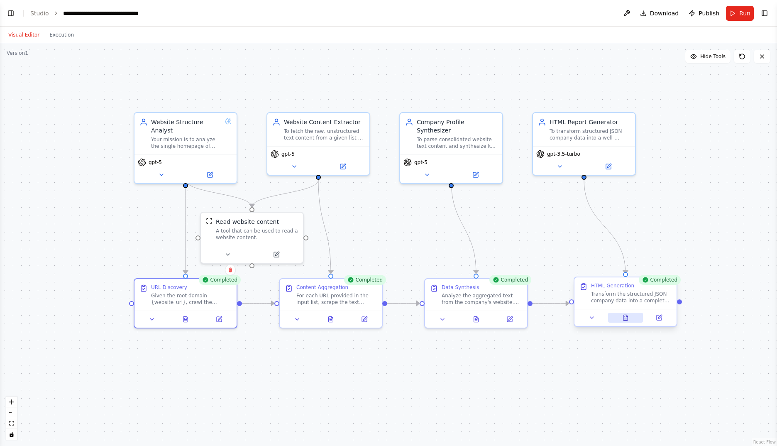
click at [628, 318] on icon at bounding box center [625, 317] width 5 height 5
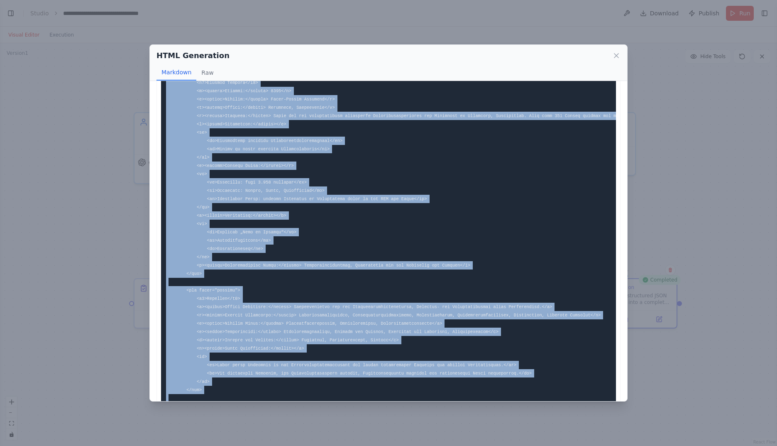
scroll to position [635, 0]
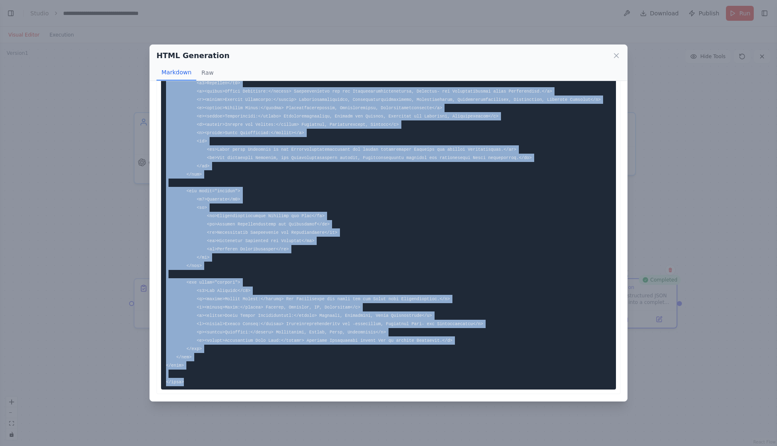
drag, startPoint x: 165, startPoint y: 97, endPoint x: 277, endPoint y: 376, distance: 300.2
copy code "<!DOCTYPE html> <html lang="en"> <head> <meta charset="UTF-8"> <meta name="view…"
click at [620, 56] on icon at bounding box center [616, 55] width 8 height 8
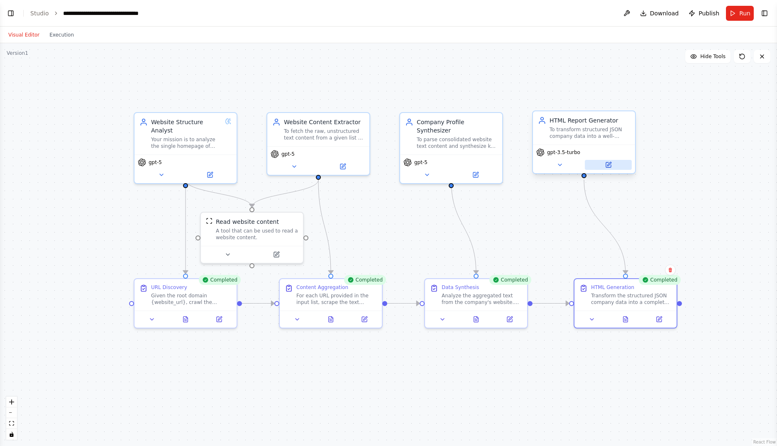
click at [609, 164] on icon at bounding box center [609, 164] width 4 height 4
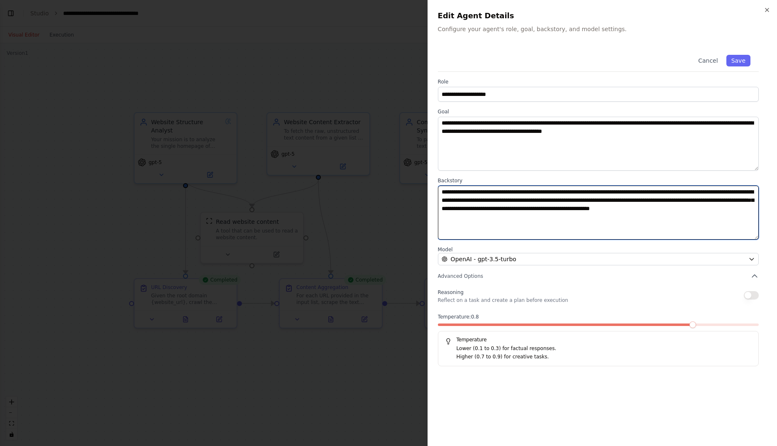
click at [539, 215] on textarea "**********" at bounding box center [598, 213] width 321 height 54
paste textarea "**********"
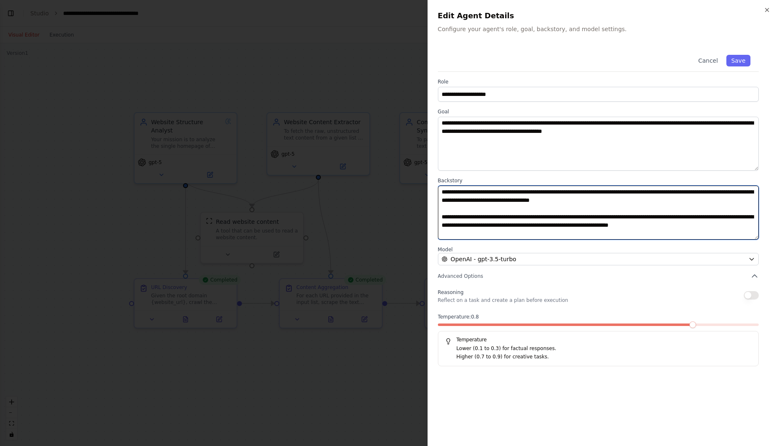
scroll to position [106, 0]
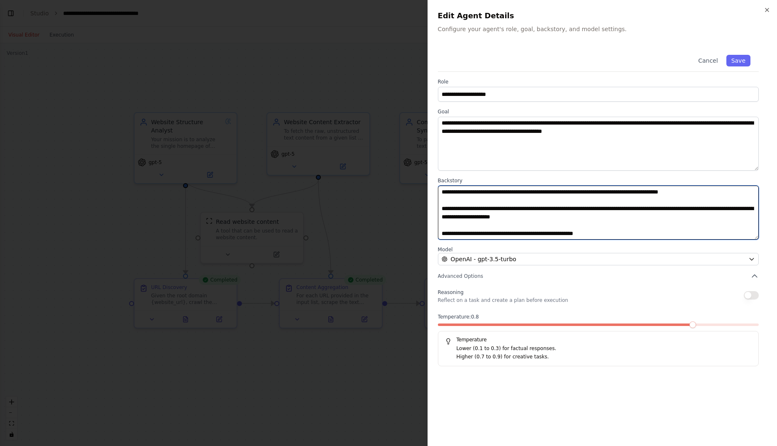
type textarea "**********"
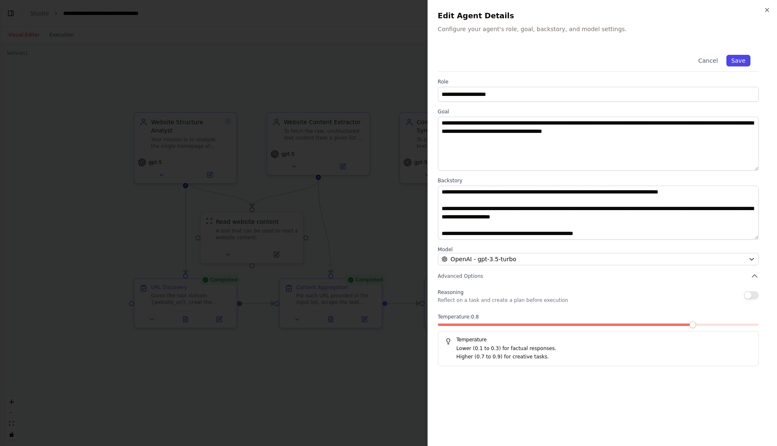
click at [742, 61] on button "Save" at bounding box center [738, 61] width 24 height 12
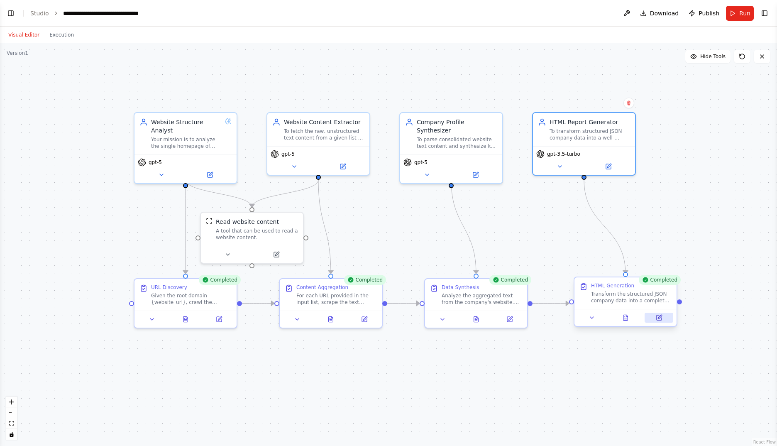
click at [658, 316] on icon at bounding box center [659, 317] width 5 height 5
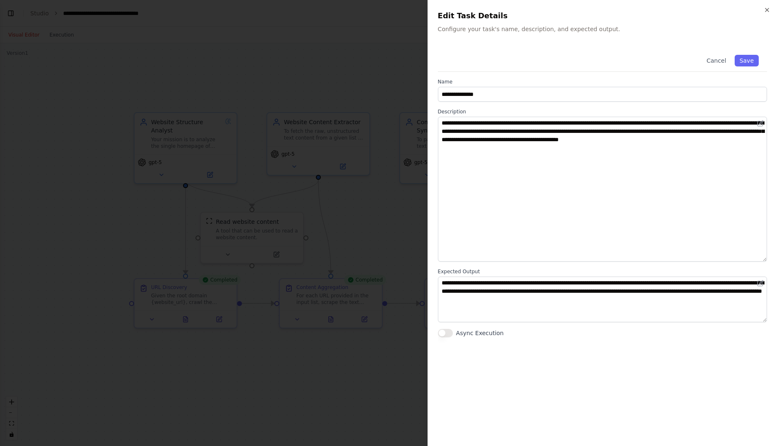
drag, startPoint x: 766, startPoint y: 159, endPoint x: 757, endPoint y: 258, distance: 99.6
click at [757, 258] on textarea "**********" at bounding box center [602, 189] width 329 height 145
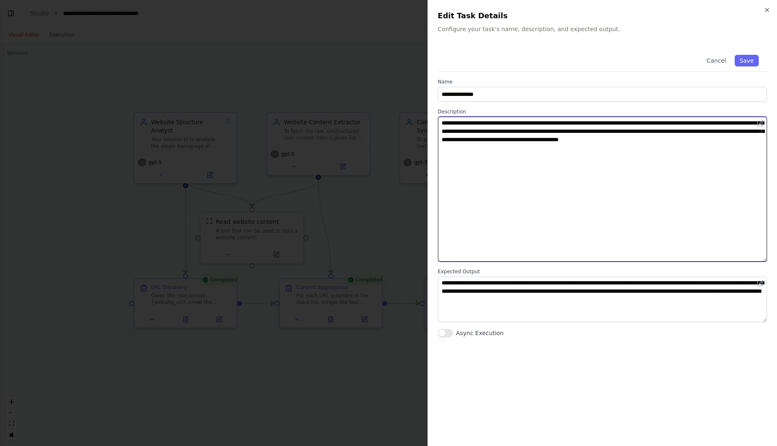
click at [561, 172] on textarea "**********" at bounding box center [602, 189] width 329 height 145
paste textarea
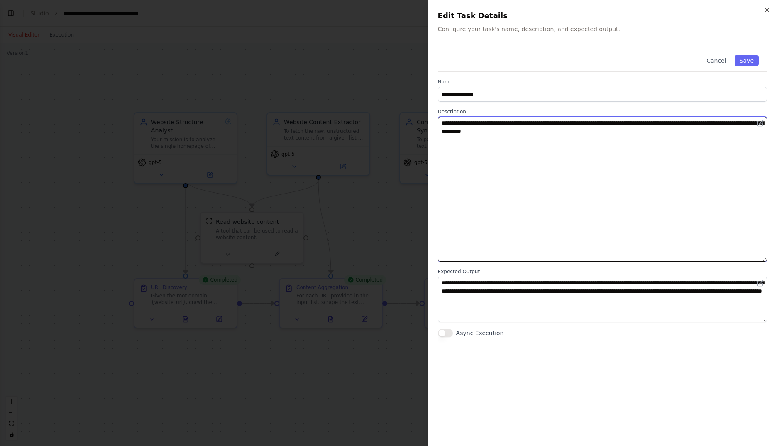
paste textarea "**********"
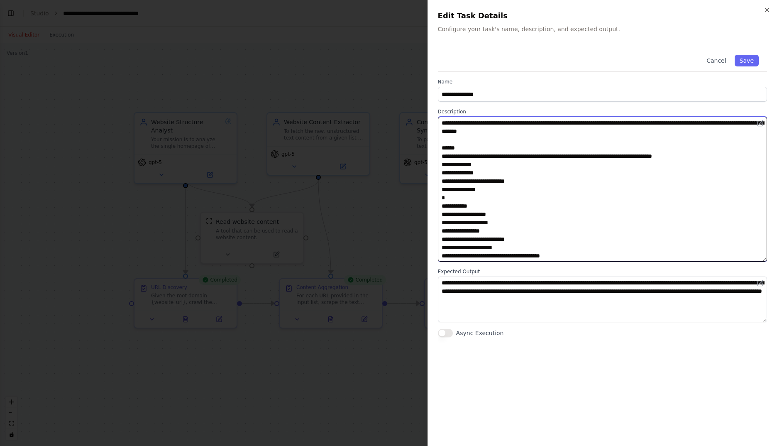
scroll to position [372, 0]
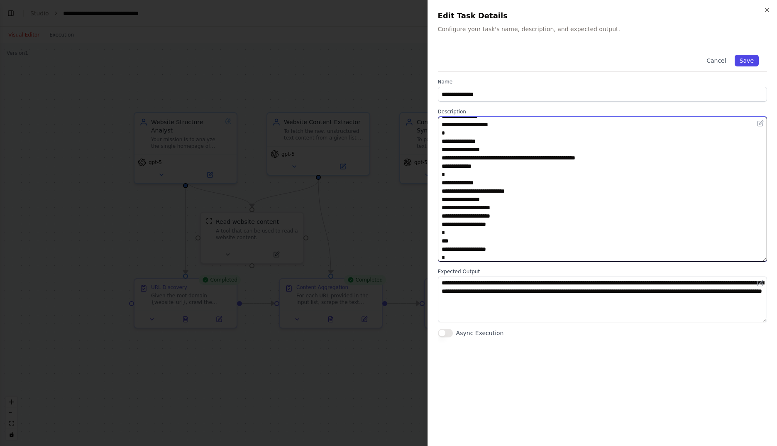
type textarea "**********"
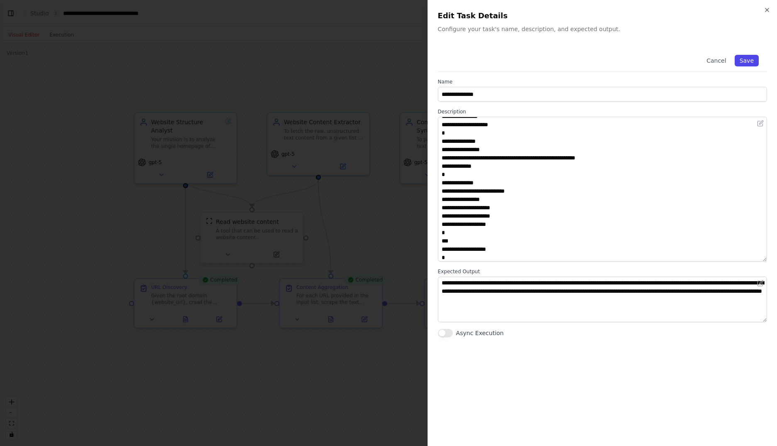
click at [746, 57] on button "Save" at bounding box center [747, 61] width 24 height 12
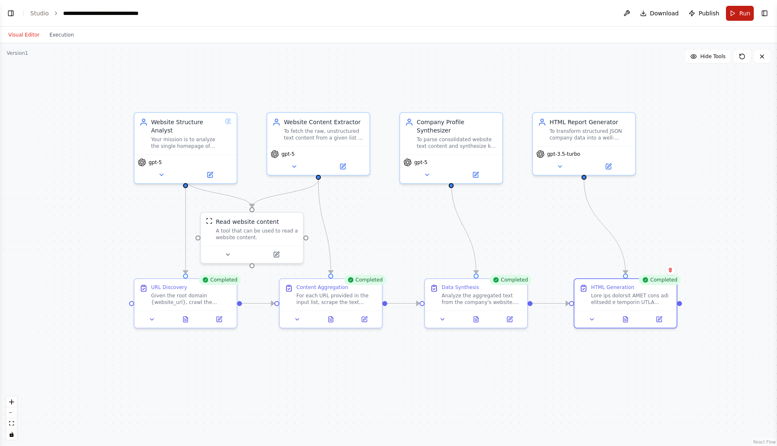
click at [741, 12] on span "Run" at bounding box center [744, 13] width 11 height 8
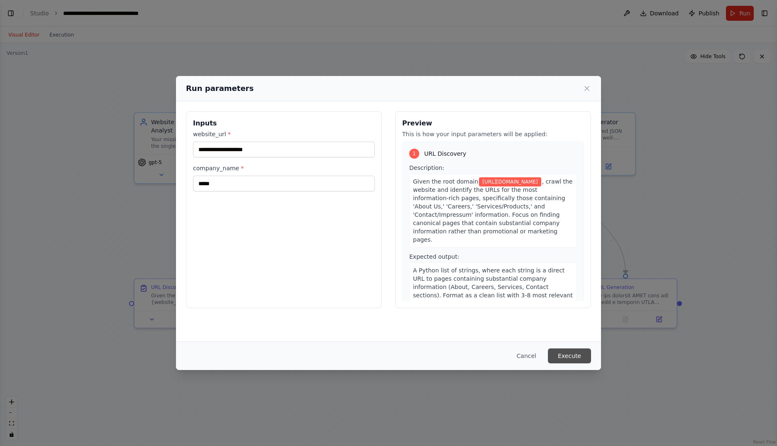
click at [572, 354] on button "Execute" at bounding box center [569, 355] width 43 height 15
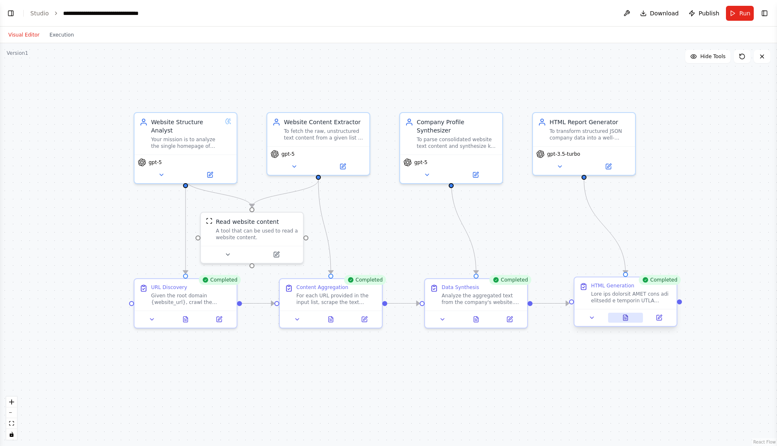
click at [626, 320] on icon at bounding box center [625, 317] width 5 height 5
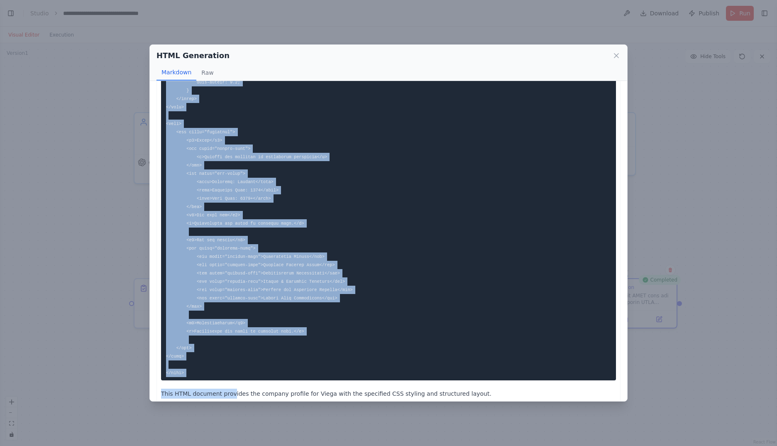
scroll to position [655, 0]
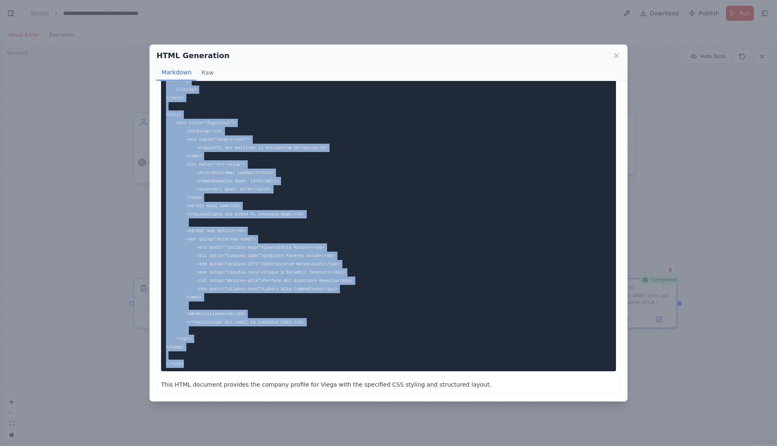
drag, startPoint x: 166, startPoint y: 99, endPoint x: 226, endPoint y: 363, distance: 270.8
drag, startPoint x: 226, startPoint y: 363, endPoint x: 209, endPoint y: 261, distance: 103.9
copy code "<!DOCTYPE html> <html lang="en"> <head> <meta charset="UTF-8"> <meta http-equiv…"
click at [616, 52] on icon at bounding box center [616, 55] width 8 height 8
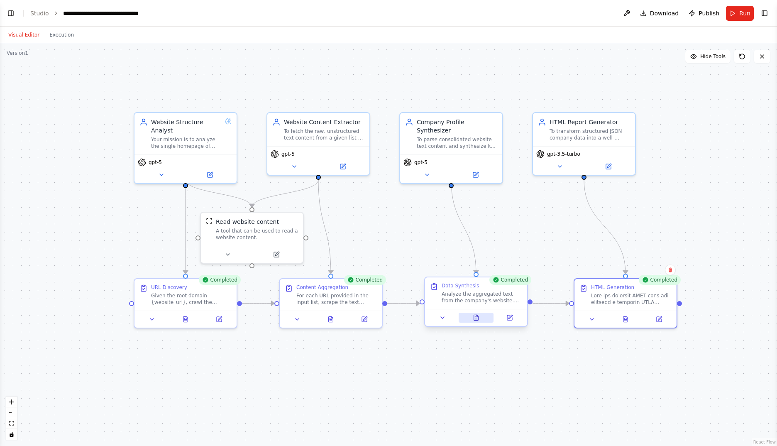
click at [475, 316] on icon at bounding box center [476, 317] width 5 height 5
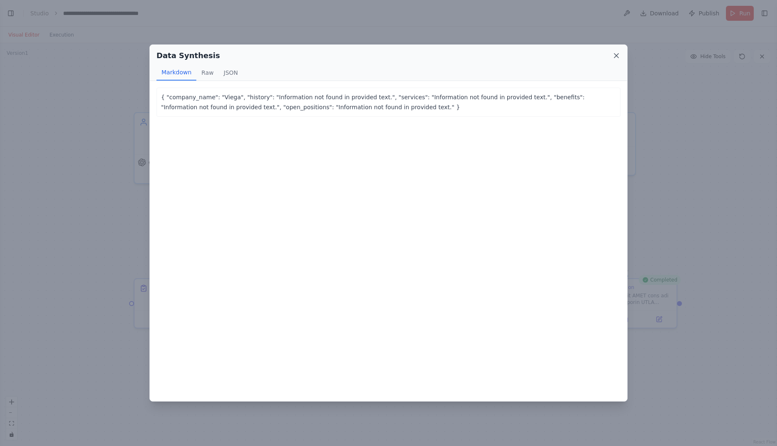
click at [617, 52] on icon at bounding box center [616, 55] width 8 height 8
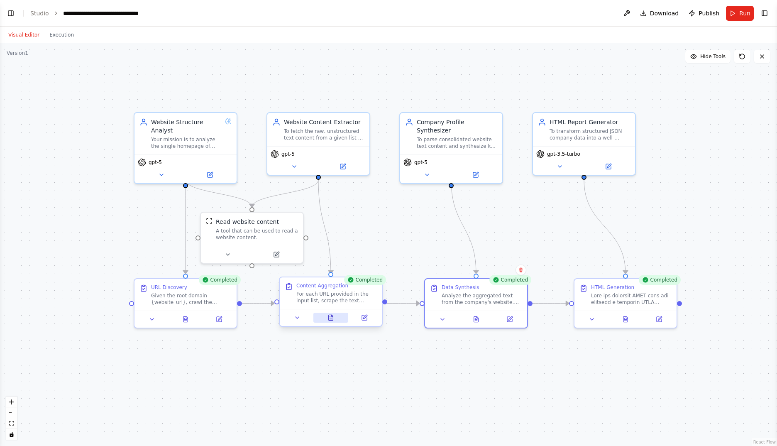
click at [332, 315] on icon at bounding box center [331, 317] width 5 height 5
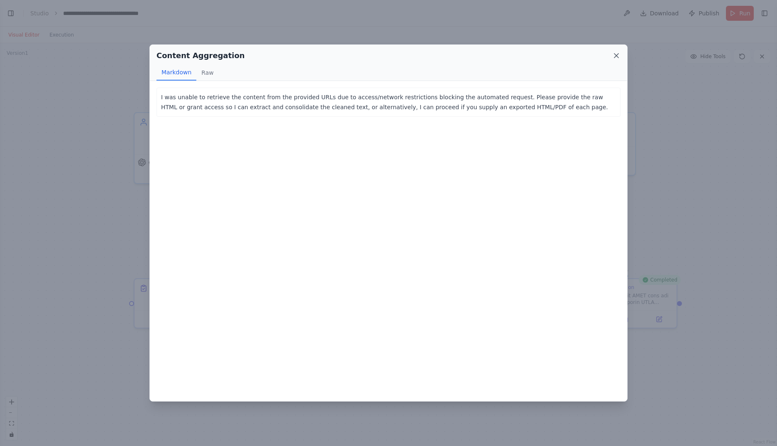
click at [618, 54] on icon at bounding box center [616, 56] width 4 height 4
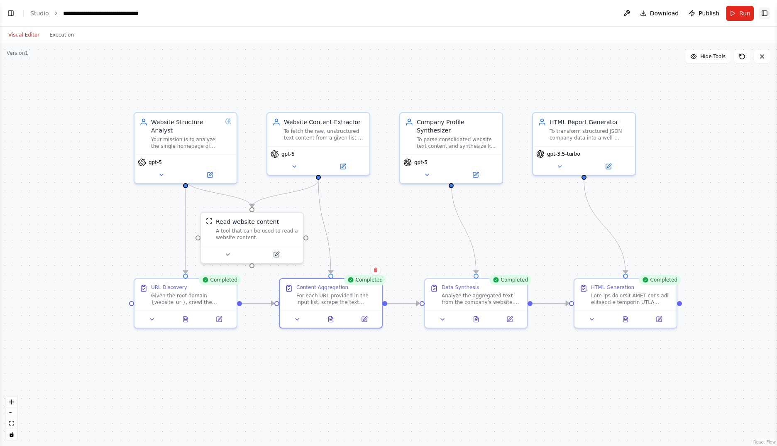
click at [762, 15] on button "Toggle Right Sidebar" at bounding box center [765, 13] width 12 height 12
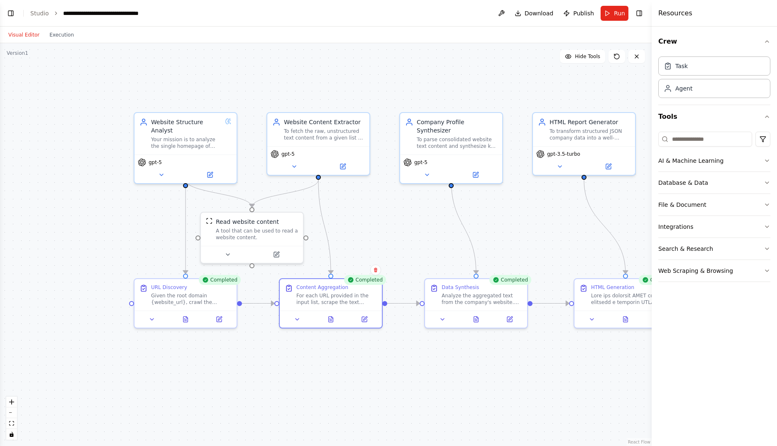
click at [12, 14] on button "Toggle Left Sidebar" at bounding box center [11, 13] width 12 height 12
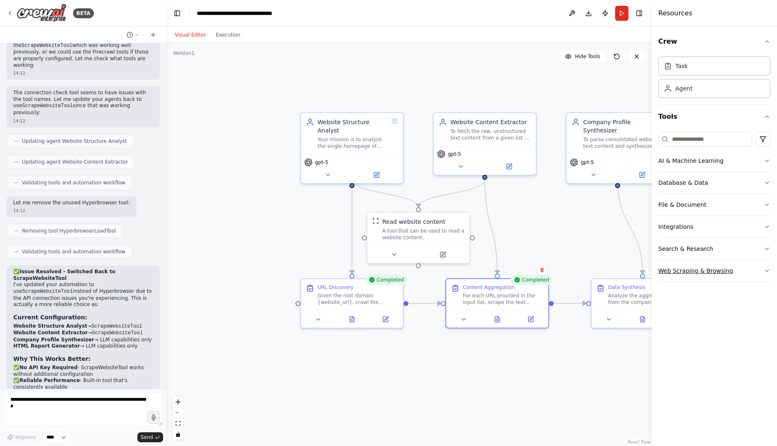
click at [699, 269] on button "Web Scraping & Browsing" at bounding box center [714, 271] width 112 height 22
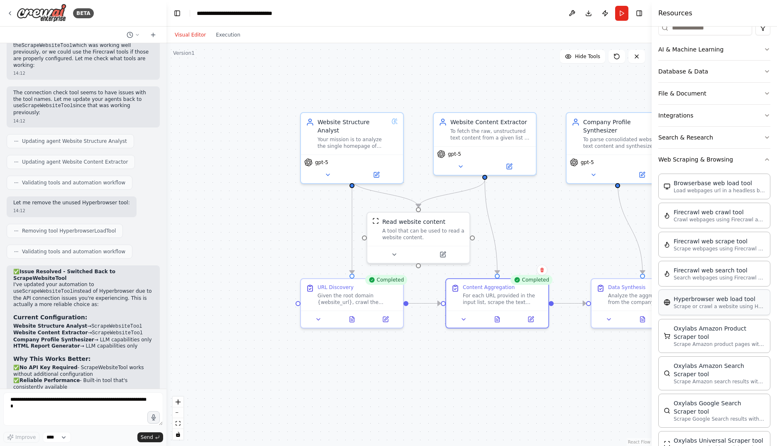
scroll to position [138, 0]
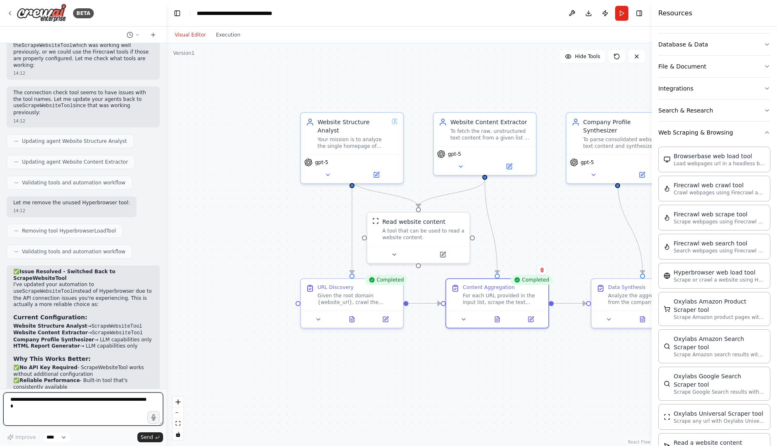
click at [60, 407] on textarea at bounding box center [83, 408] width 160 height 33
type textarea "**********"
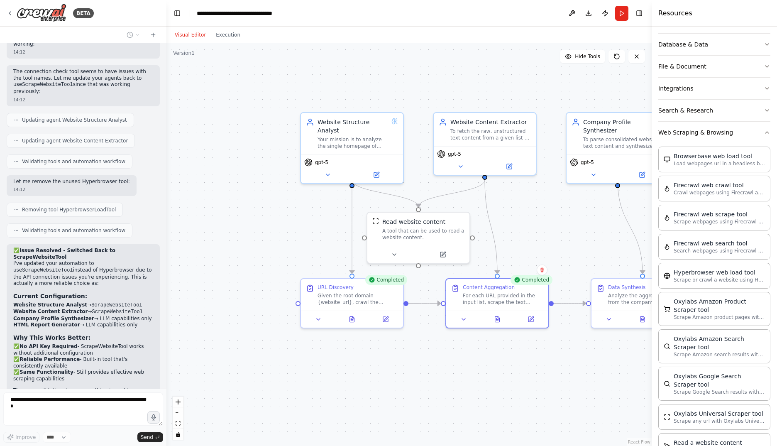
scroll to position [2933, 0]
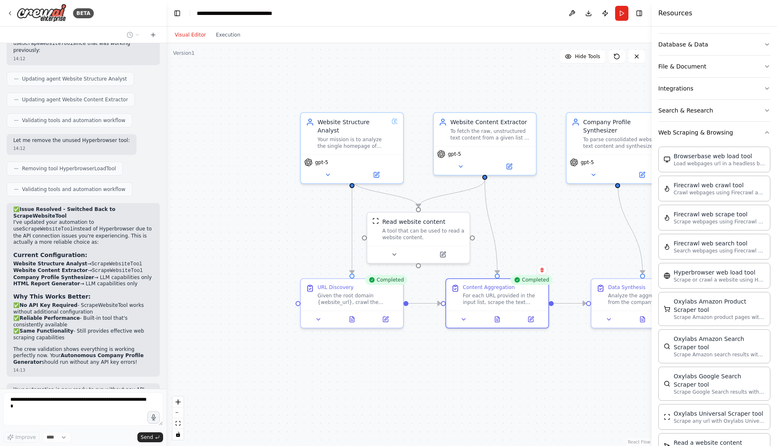
click at [492, 377] on div ".deletable-edge-delete-btn { width: 20px; height: 20px; border: 0px solid #ffff…" at bounding box center [408, 244] width 485 height 403
click at [642, 15] on button "Toggle Right Sidebar" at bounding box center [639, 13] width 12 height 12
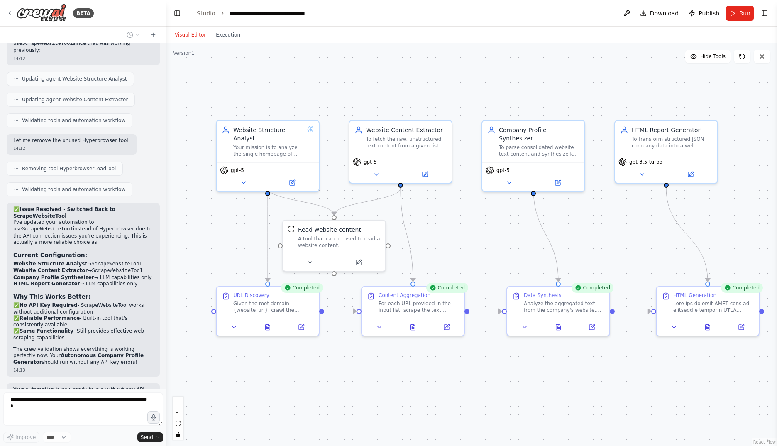
drag, startPoint x: 648, startPoint y: 237, endPoint x: 599, endPoint y: 239, distance: 49.0
click at [599, 239] on div ".deletable-edge-delete-btn { width: 20px; height: 20px; border: 0px solid #ffff…" at bounding box center [471, 244] width 611 height 403
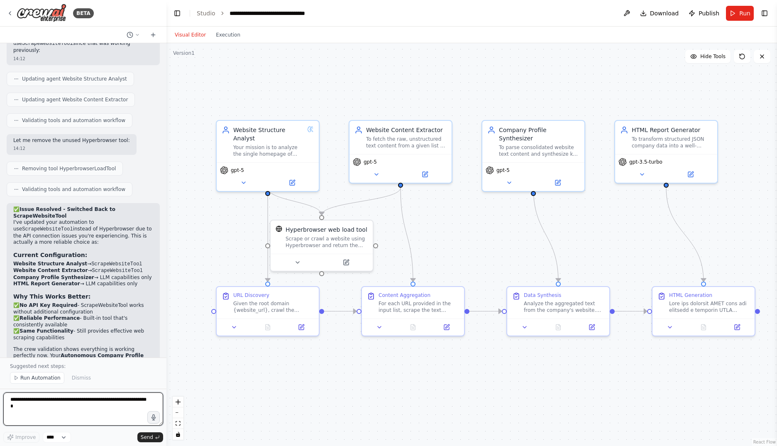
scroll to position [3538, 0]
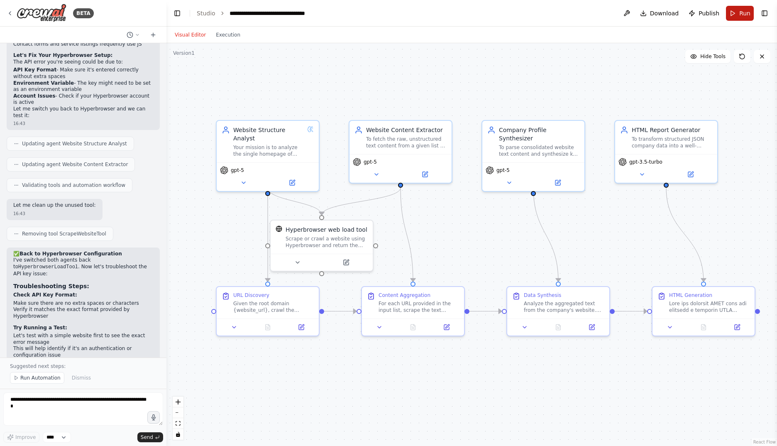
click at [745, 13] on span "Run" at bounding box center [744, 13] width 11 height 8
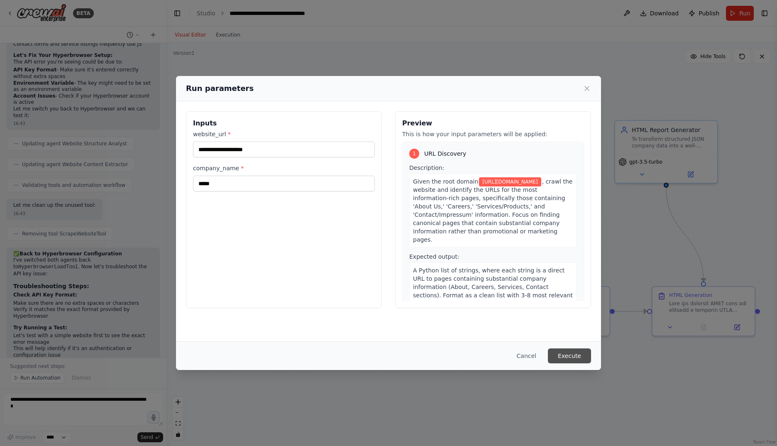
click at [569, 355] on button "Execute" at bounding box center [569, 355] width 43 height 15
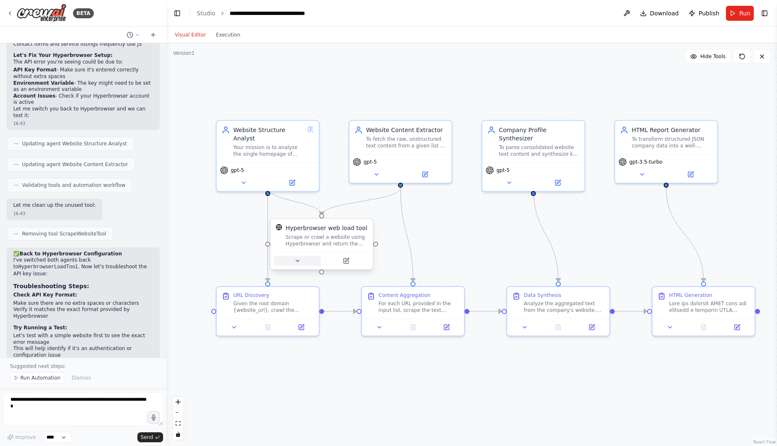
click at [300, 263] on icon at bounding box center [297, 260] width 7 height 7
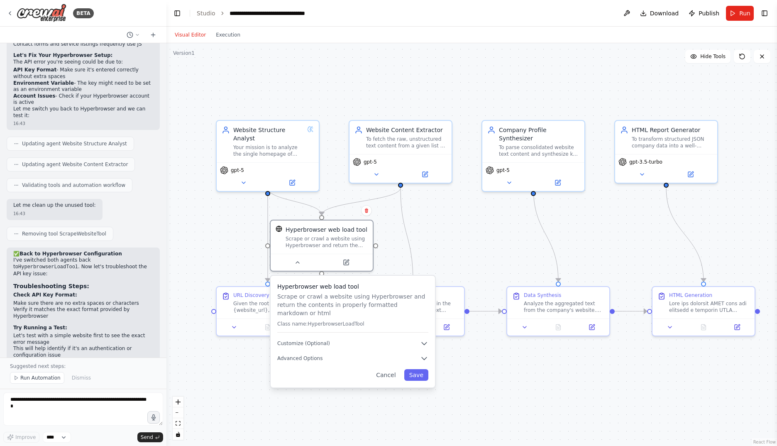
click at [335, 340] on div "Hyperbrowser web load tool Scrape or crawl a website using Hyperbrowser and ret…" at bounding box center [353, 332] width 164 height 112
click at [341, 339] on button "Customize (Optional)" at bounding box center [352, 343] width 151 height 8
click at [338, 384] on button "Advanced Options" at bounding box center [352, 388] width 151 height 8
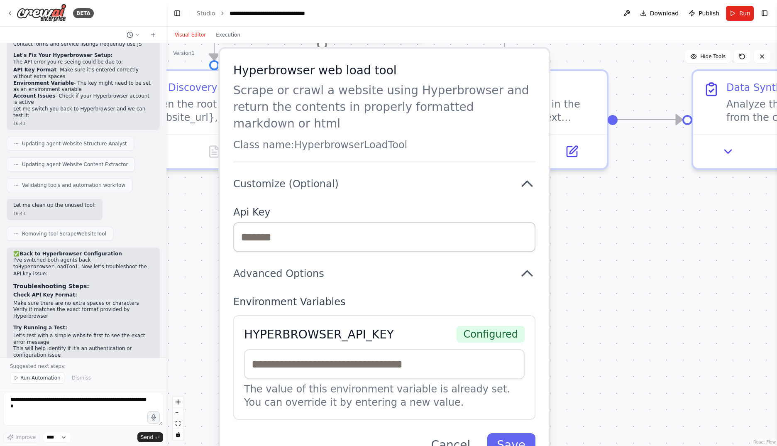
drag, startPoint x: 586, startPoint y: 394, endPoint x: 602, endPoint y: 274, distance: 120.6
click at [602, 274] on div ".deletable-edge-delete-btn { width: 20px; height: 20px; border: 0px solid #ffff…" at bounding box center [471, 244] width 611 height 403
click at [600, 215] on div ".deletable-edge-delete-btn { width: 20px; height: 20px; border: 0px solid #ffff…" at bounding box center [471, 244] width 611 height 403
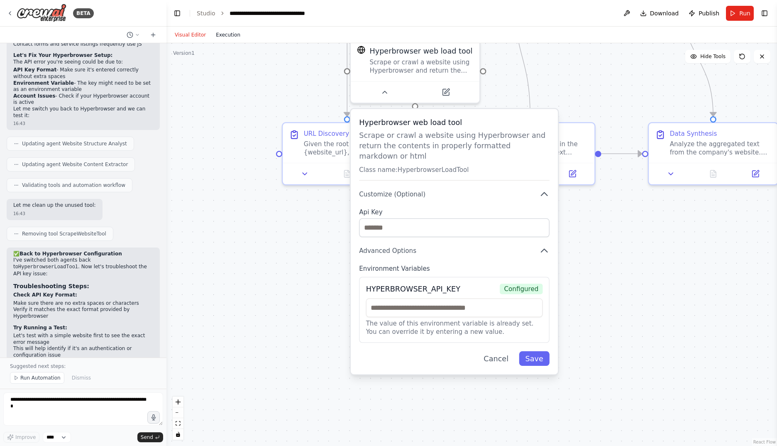
click at [218, 34] on button "Execution" at bounding box center [228, 35] width 34 height 10
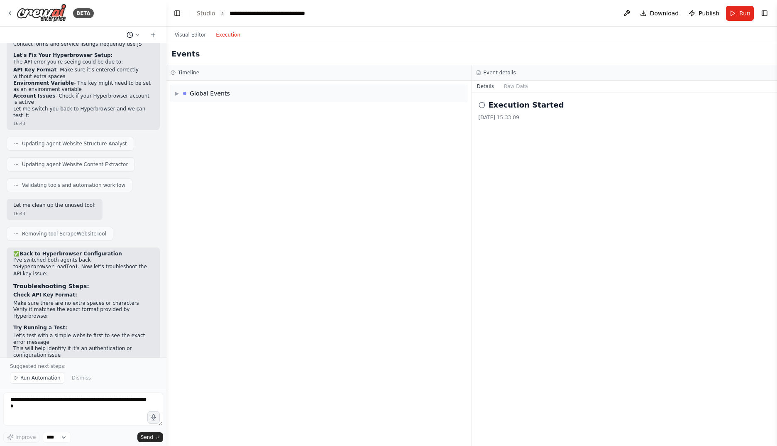
click at [141, 33] on button at bounding box center [133, 35] width 20 height 10
click at [88, 50] on span "I entered an API key for Hyperbrowser, but an error still appears when executin…" at bounding box center [101, 52] width 61 height 7
click at [66, 440] on select "****" at bounding box center [57, 437] width 28 height 11
click at [218, 387] on div "▶ Global Events" at bounding box center [318, 263] width 305 height 365
click at [633, 13] on button at bounding box center [626, 13] width 13 height 15
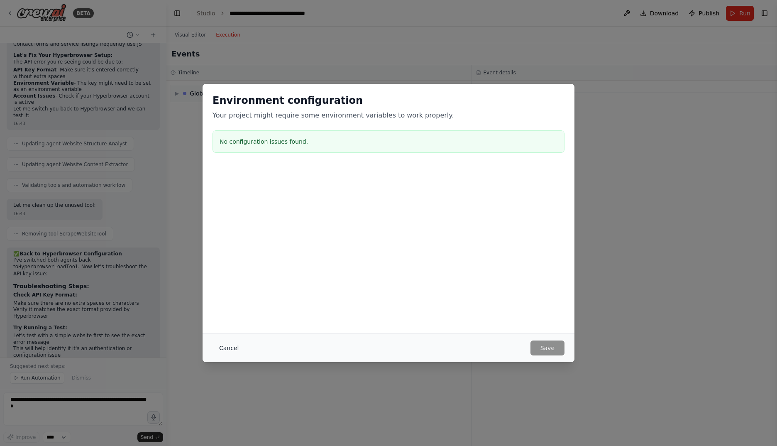
click at [226, 348] on button "Cancel" at bounding box center [229, 347] width 33 height 15
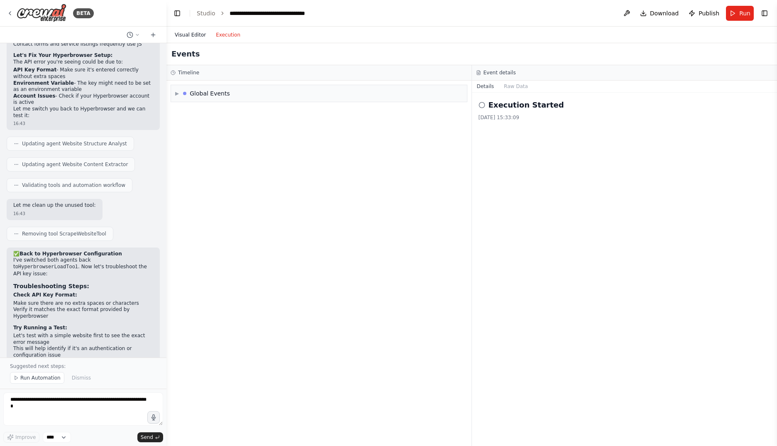
click at [200, 37] on button "Visual Editor" at bounding box center [190, 35] width 41 height 10
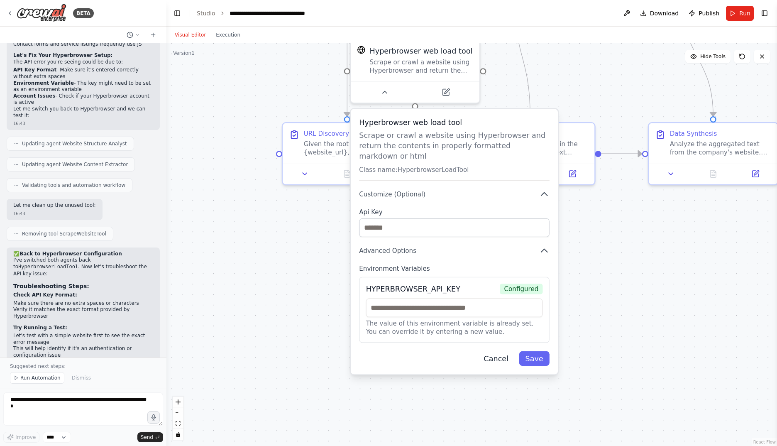
click at [503, 351] on button "Cancel" at bounding box center [495, 358] width 37 height 15
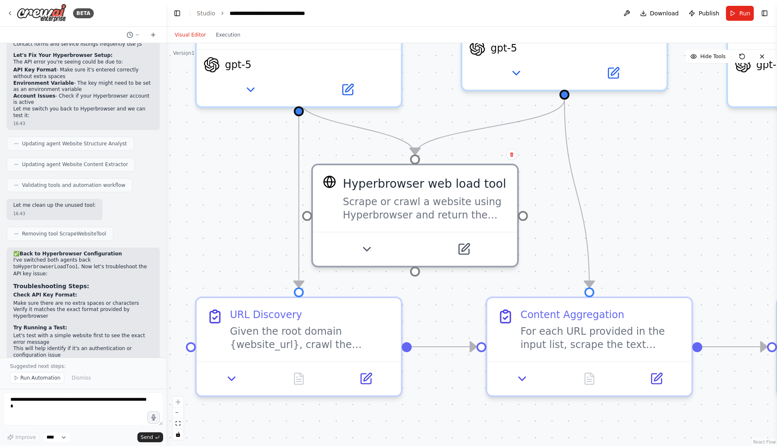
drag, startPoint x: 474, startPoint y: 202, endPoint x: 467, endPoint y: 467, distance: 265.3
click at [467, 445] on html "BETA Project Objective: Autonomous Company Profile Generation The primary objec…" at bounding box center [388, 223] width 777 height 446
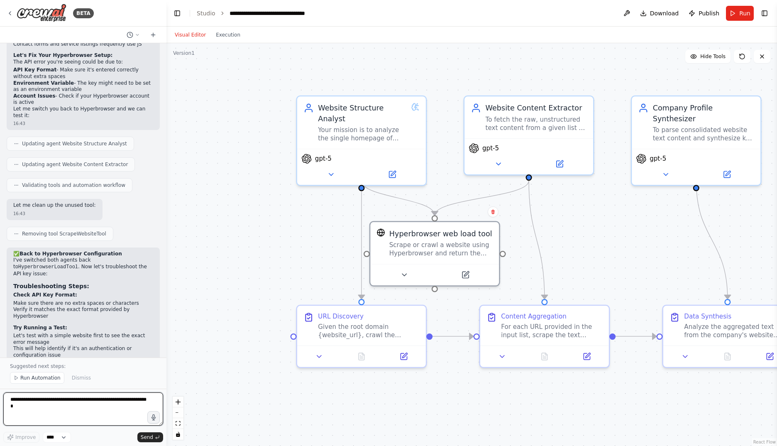
click at [73, 401] on textarea at bounding box center [83, 408] width 160 height 33
type textarea "*"
paste textarea "**********"
type textarea "**********"
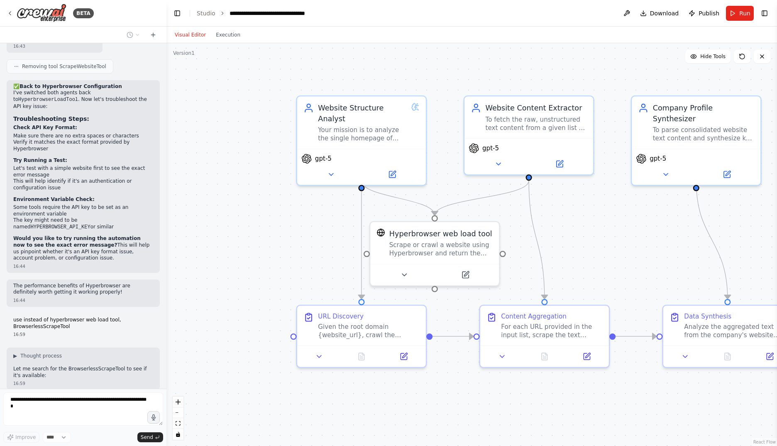
scroll to position [3719, 0]
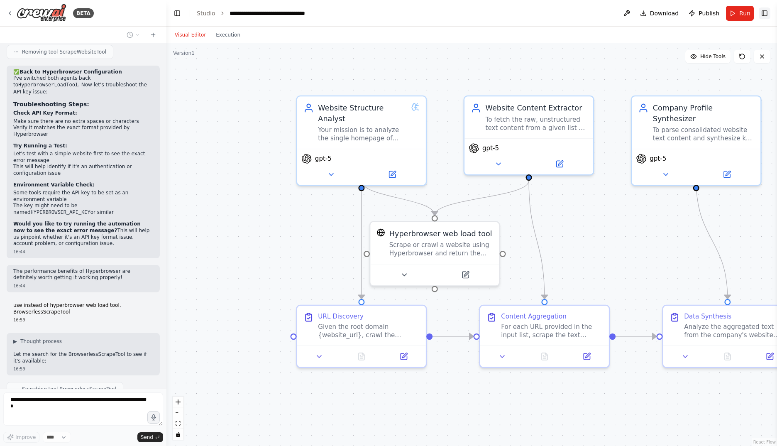
click at [766, 14] on button "Toggle Right Sidebar" at bounding box center [765, 13] width 12 height 12
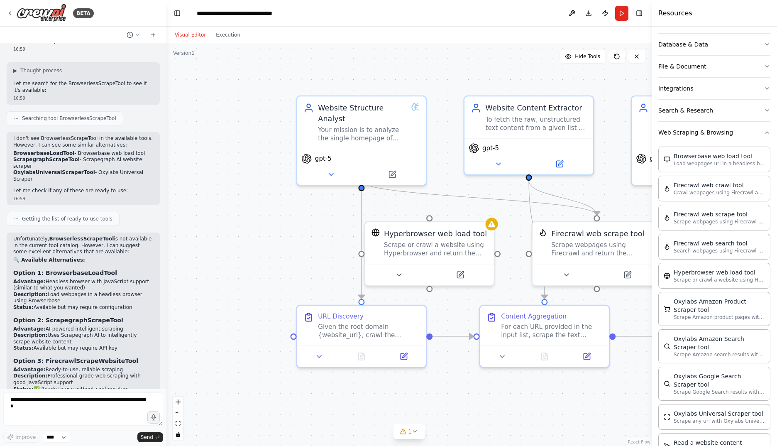
scroll to position [4039, 0]
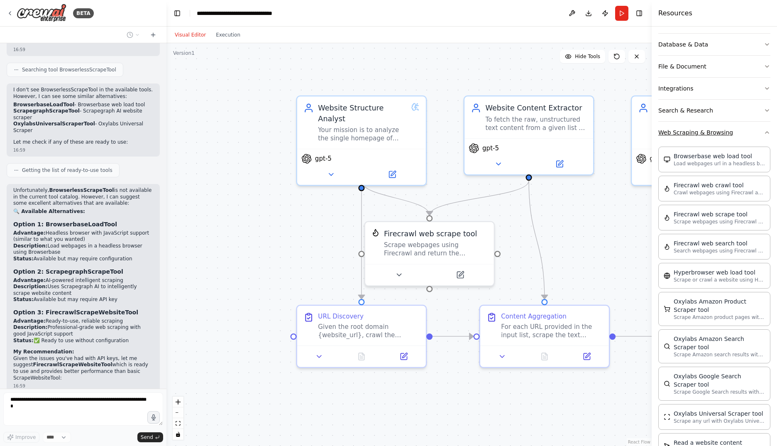
click at [731, 132] on button "Web Scraping & Browsing" at bounding box center [714, 133] width 112 height 22
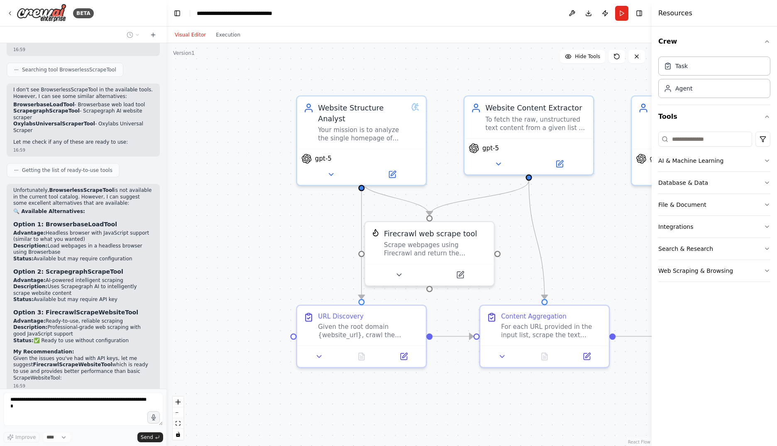
click at [640, 14] on button "Toggle Right Sidebar" at bounding box center [639, 13] width 12 height 12
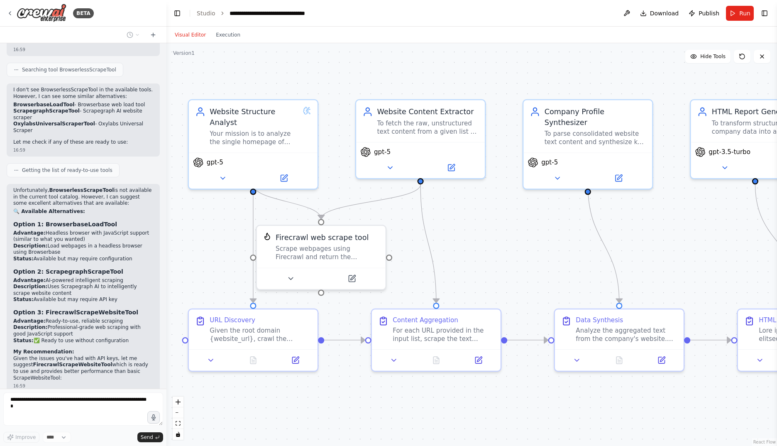
drag, startPoint x: 616, startPoint y: 255, endPoint x: 508, endPoint y: 259, distance: 108.4
click at [508, 259] on div ".deletable-edge-delete-btn { width: 20px; height: 20px; border: 0px solid #ffff…" at bounding box center [471, 244] width 611 height 403
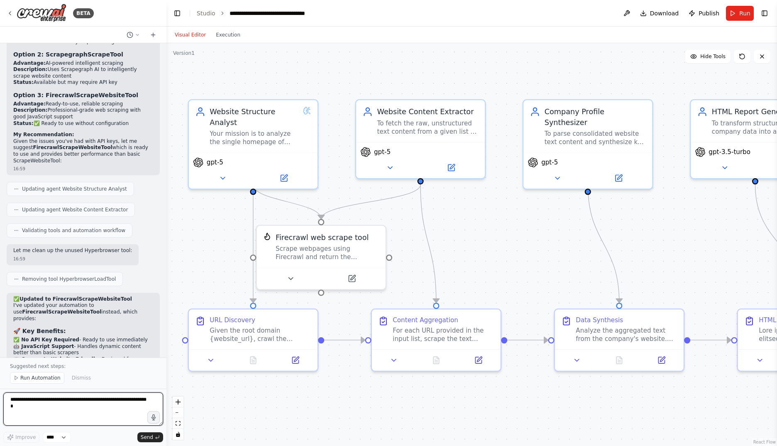
scroll to position [4262, 0]
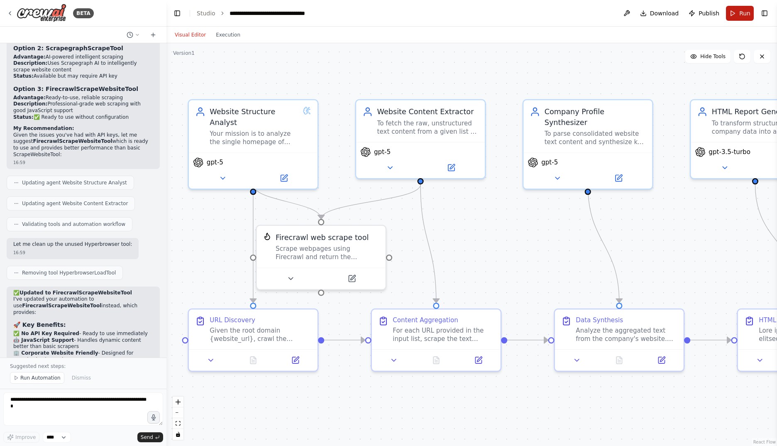
click at [739, 11] on button "Run" at bounding box center [740, 13] width 28 height 15
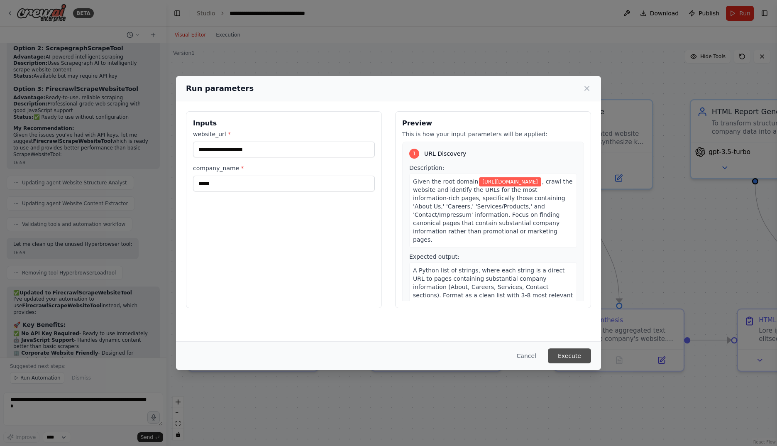
click at [571, 359] on button "Execute" at bounding box center [569, 355] width 43 height 15
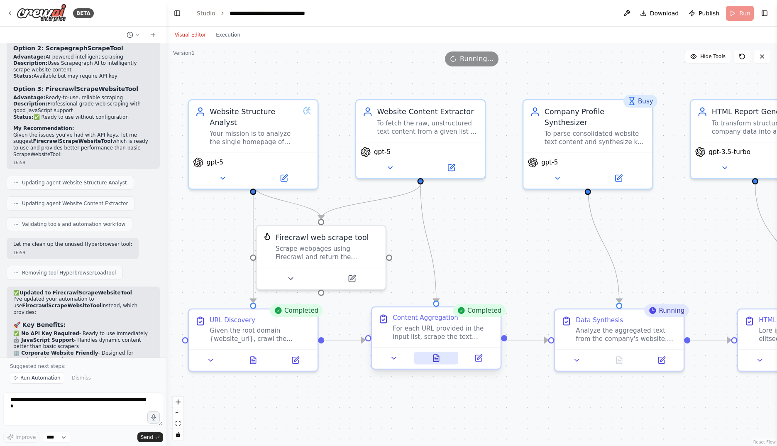
click at [439, 359] on icon at bounding box center [435, 357] width 5 height 7
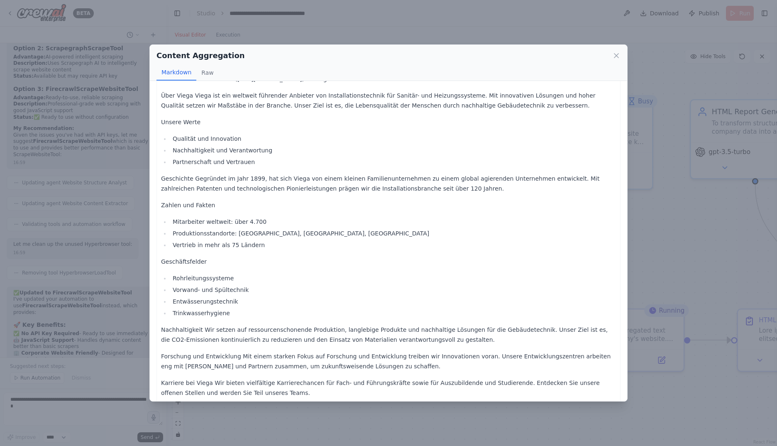
scroll to position [0, 0]
